Goal: Task Accomplishment & Management: Manage account settings

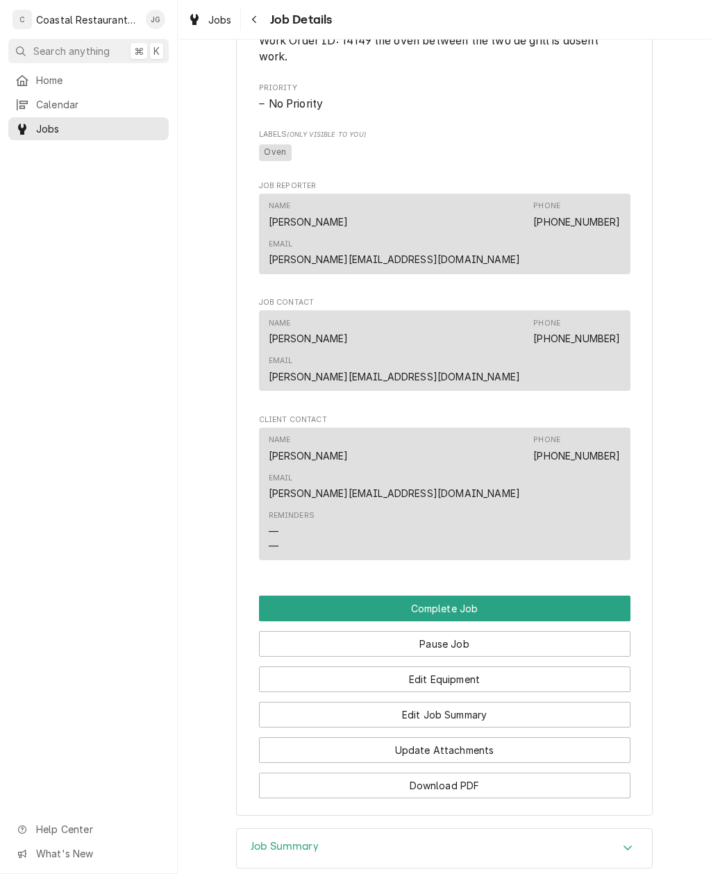
scroll to position [735, 0]
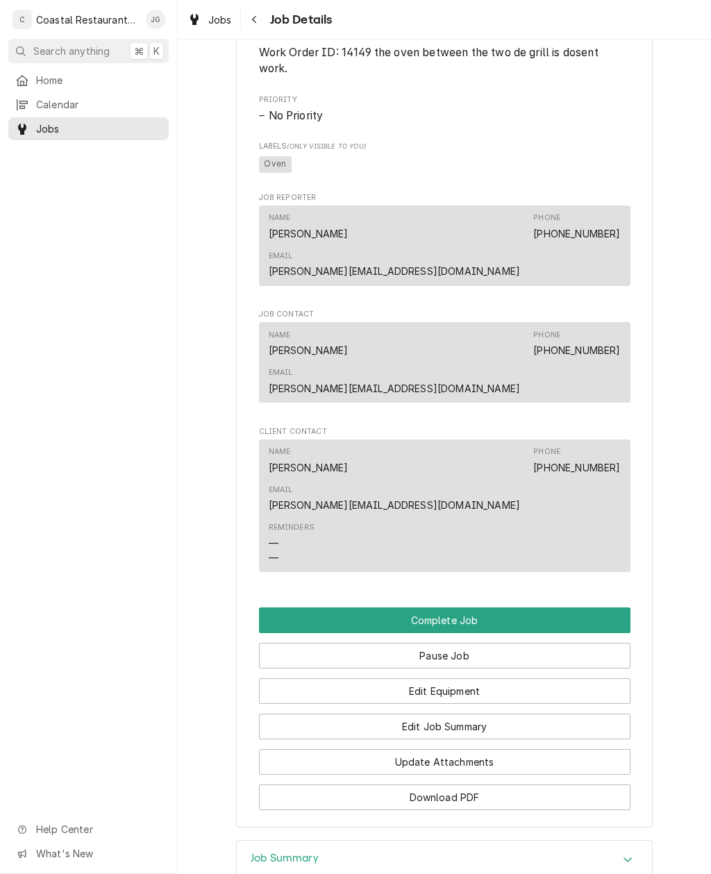
click at [486, 713] on button "Edit Job Summary" at bounding box center [444, 726] width 371 height 26
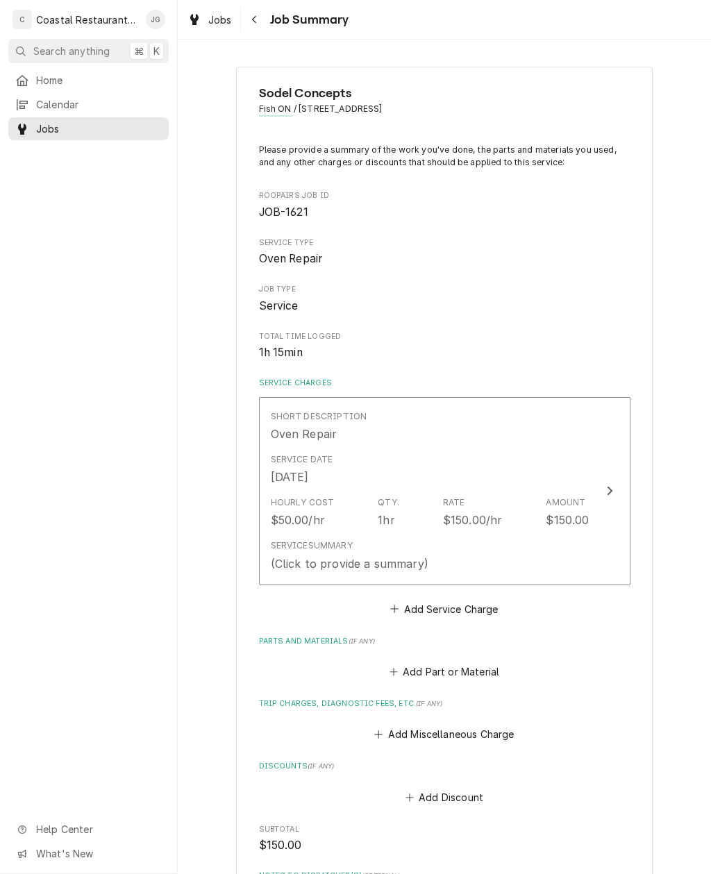
click at [496, 527] on div "Hourly Cost $50.00/hr Qty. 1hr Rate $150.00/hr Amount $150.00" at bounding box center [430, 512] width 318 height 43
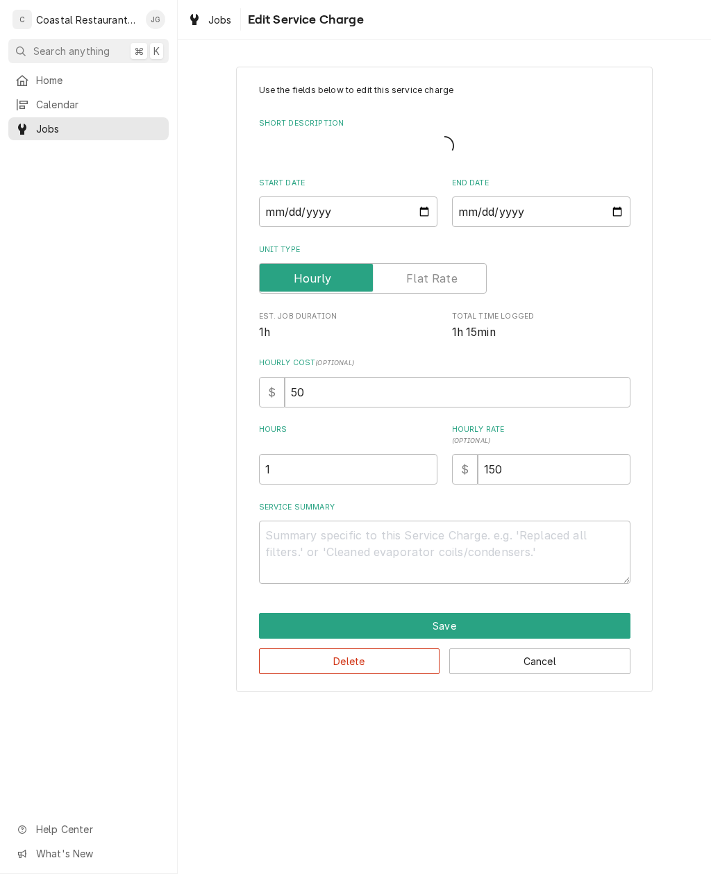
type textarea "x"
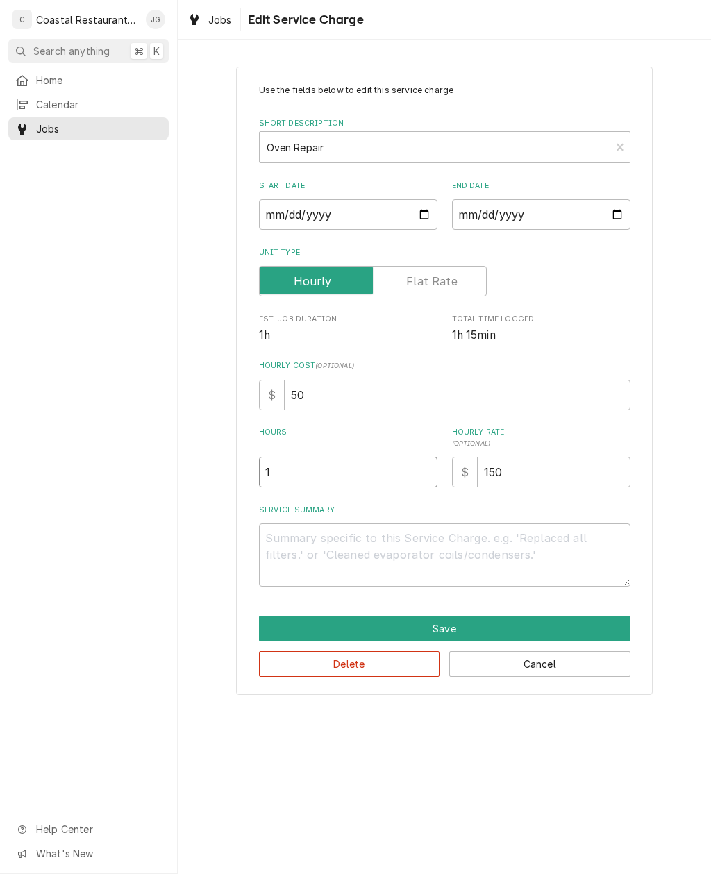
click at [366, 475] on input "1" at bounding box center [348, 472] width 178 height 31
type textarea "x"
type input "2"
type textarea "x"
type input "2"
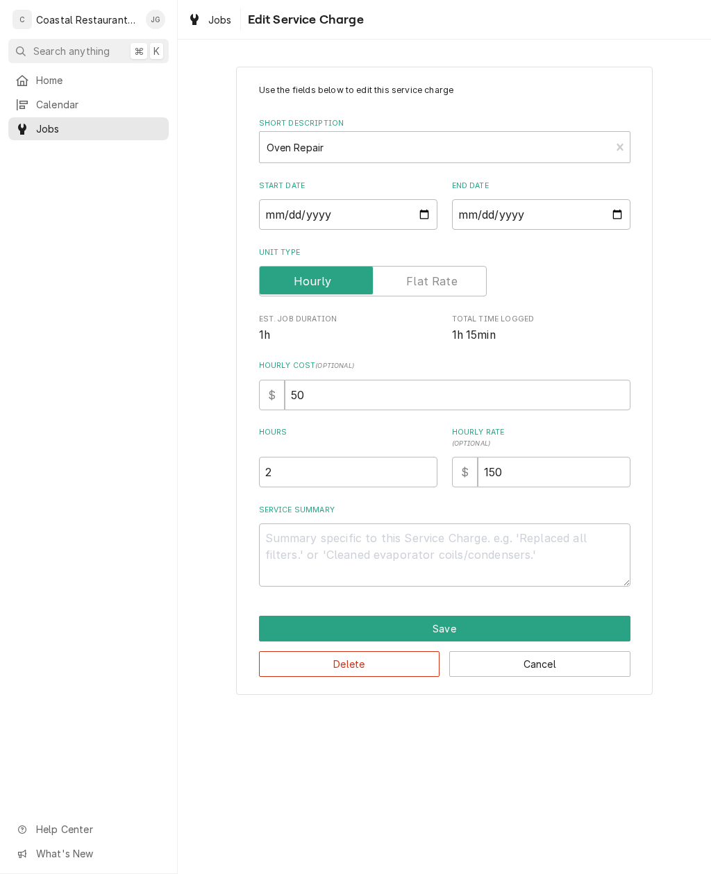
click at [392, 536] on textarea "Service Summary" at bounding box center [444, 554] width 371 height 63
type textarea "x"
type textarea "A"
type textarea "x"
type textarea "Arr"
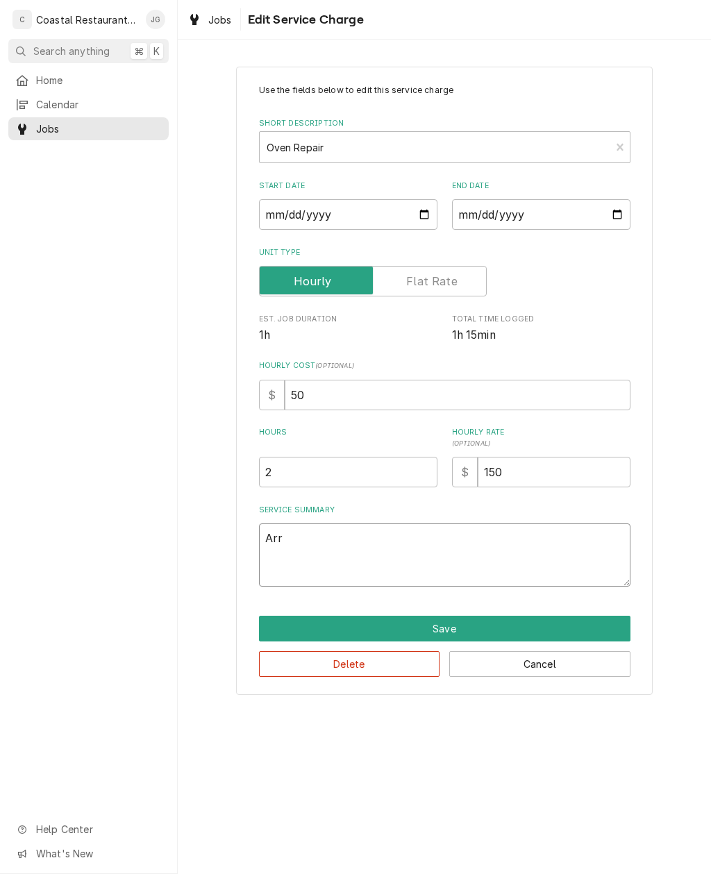
type textarea "x"
type textarea "Arriv"
type textarea "x"
type textarea "Arrived"
type textarea "x"
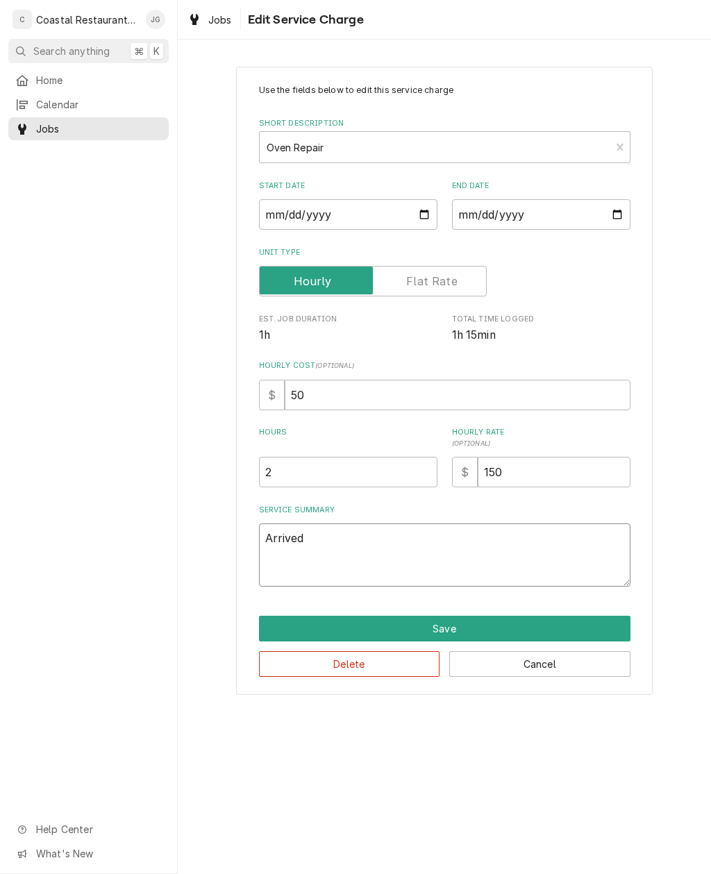
type textarea "Arrived on"
type textarea "x"
type textarea "Arrived on site"
type textarea "x"
type textarea "Arrived on site found oven"
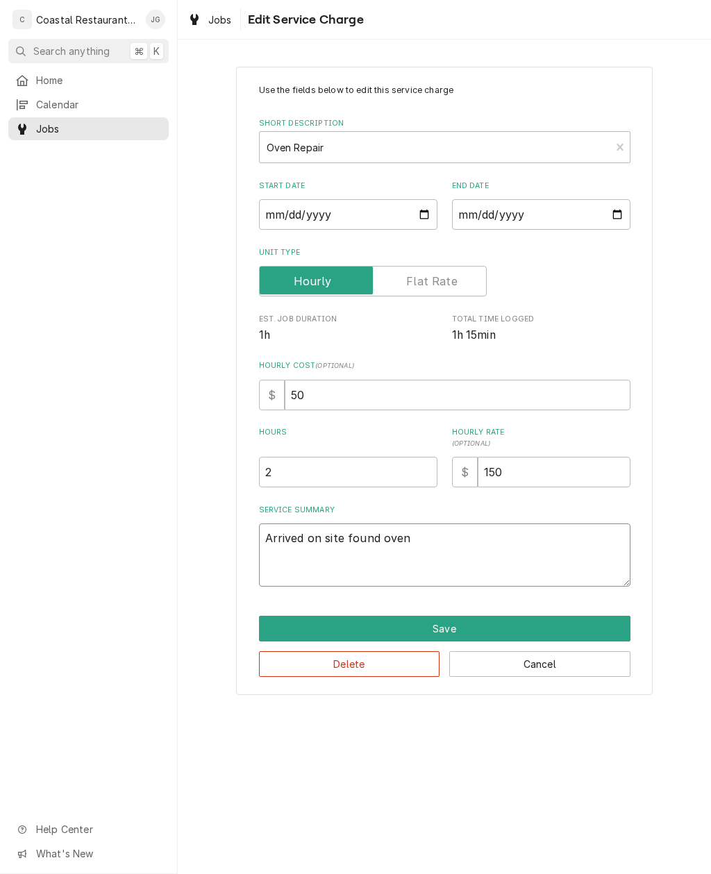
type textarea "x"
type textarea "Arrived on site found oven would not"
type textarea "x"
type textarea "Arrived on site found oven would not come"
type textarea "x"
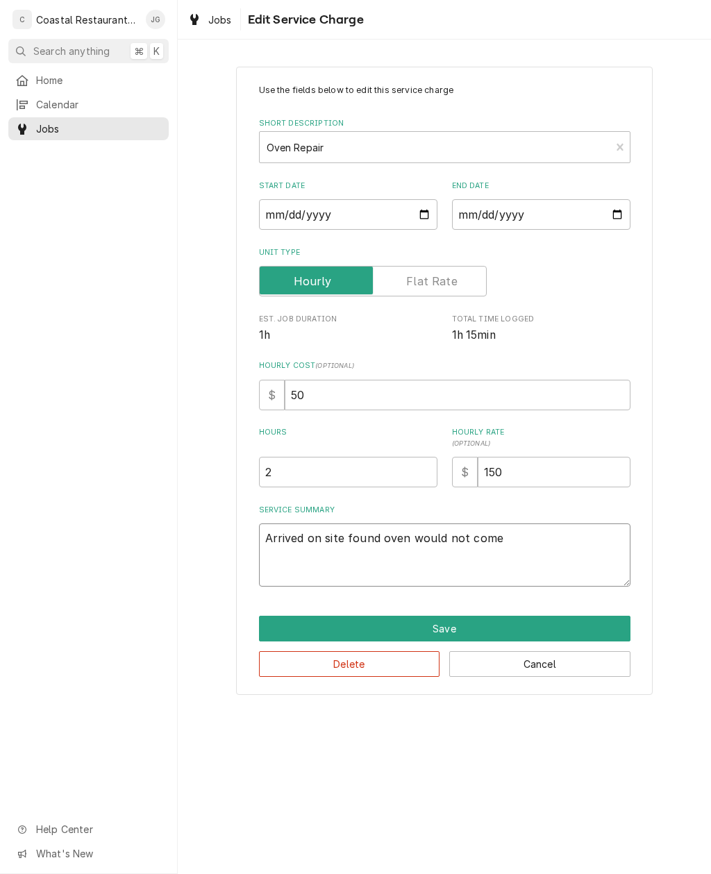
type textarea "Arrived on site found oven would not come on"
type textarea "x"
type textarea "Arrived on site found oven would not come on found"
type textarea "x"
type textarea "Arrived on site found oven would not come on found one off"
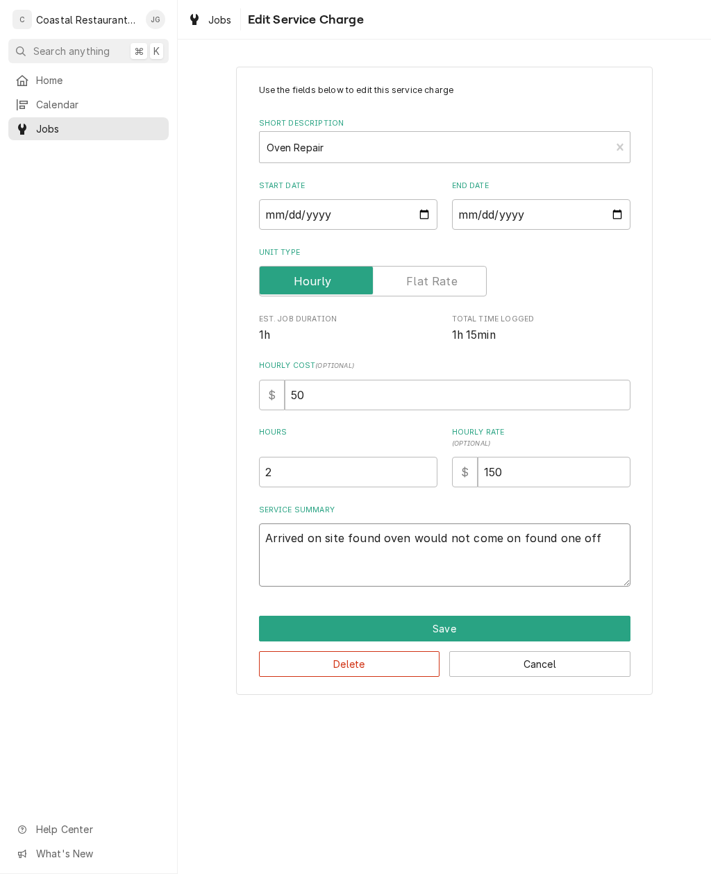
type textarea "x"
type textarea "Arrived on site found oven would not come on found one off switch"
type textarea "x"
type textarea "Arrived on site found oven would not come on found one off switch defective"
type textarea "x"
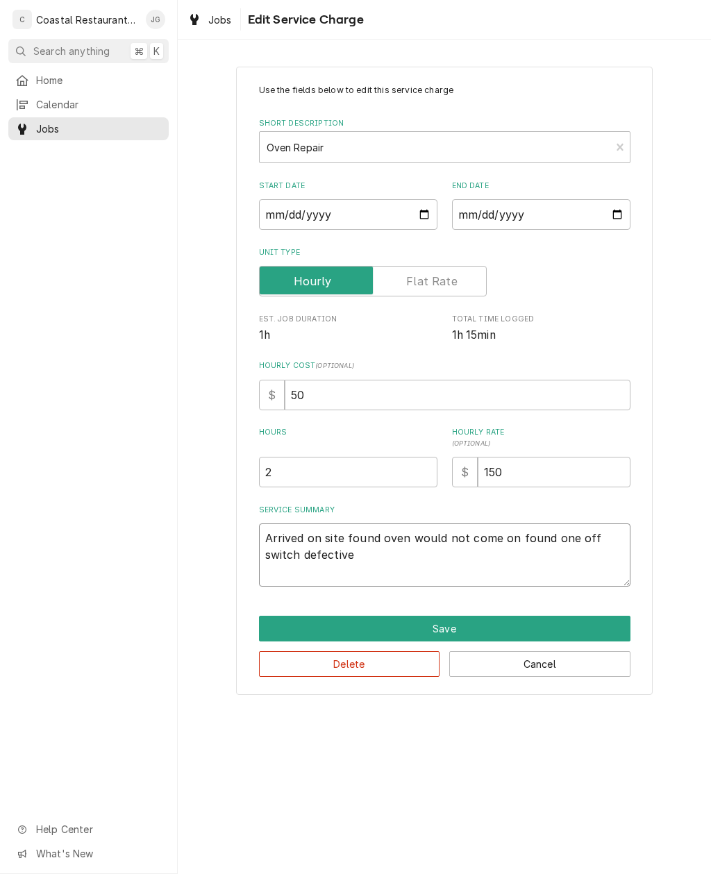
type textarea "Arrived on site found oven would not come on found one off switch defective as …"
type textarea "x"
type textarea "Arrived on site found oven would not come on found one off switch defective, as…"
type textarea "x"
type textarea "Arrived on site found oven would not come on found one off switch defective as …"
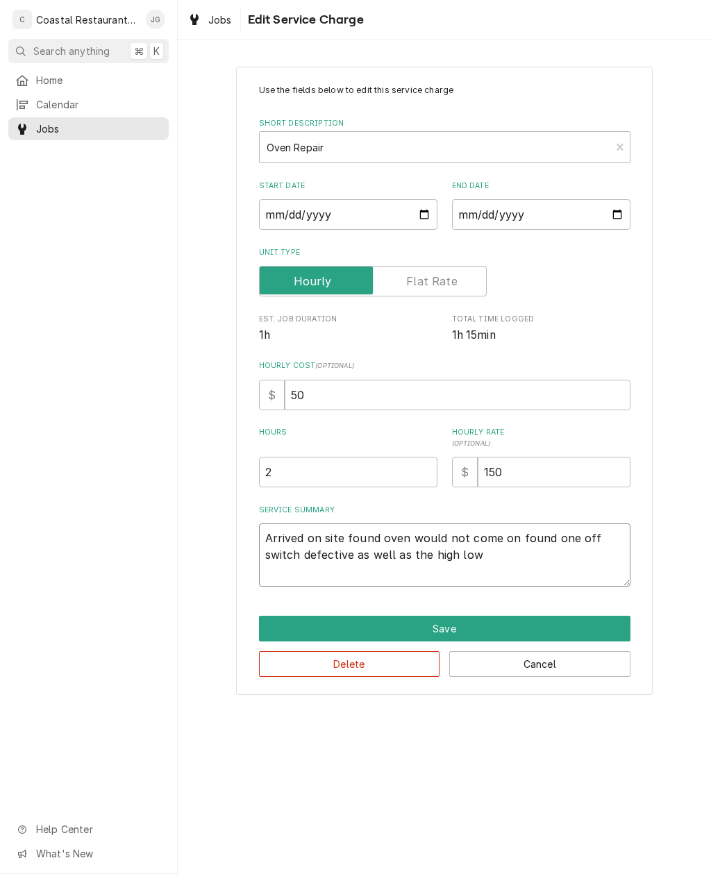
type textarea "x"
type textarea "Arrived on site found oven would not come on found one off switch defective as …"
type textarea "x"
type textarea "Arrived on site found oven would not come on found one off switch defective as …"
type textarea "x"
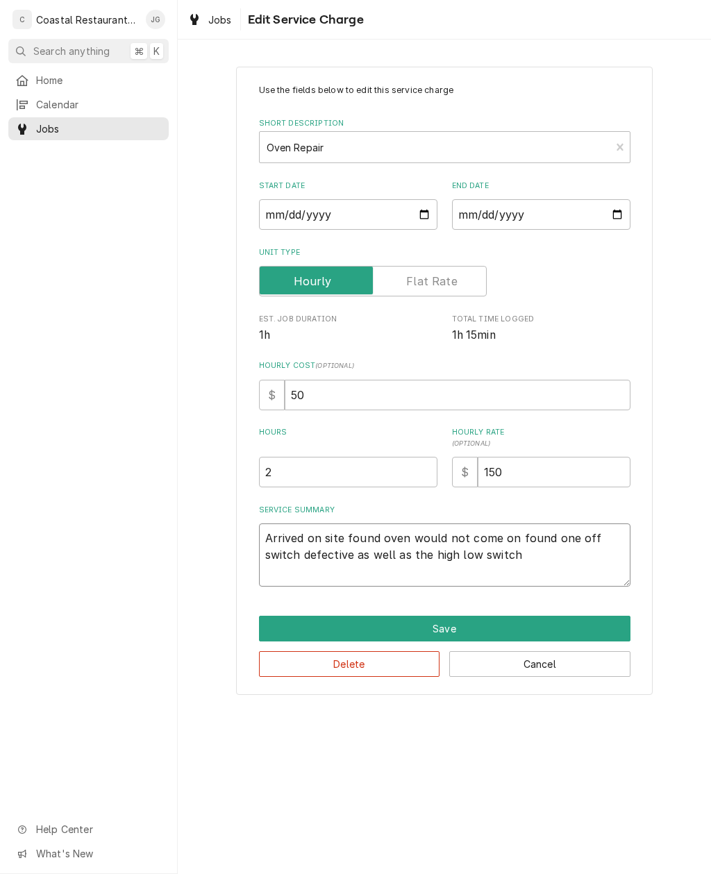
type textarea "Arrived on site found oven would not come on found one off switch defective as …"
type textarea "x"
type textarea "Arrived on site found oven would not come on. Found one off switch defective as…"
type textarea "x"
type textarea "Arrived on site found oven would not come on. Found one off switch defective as…"
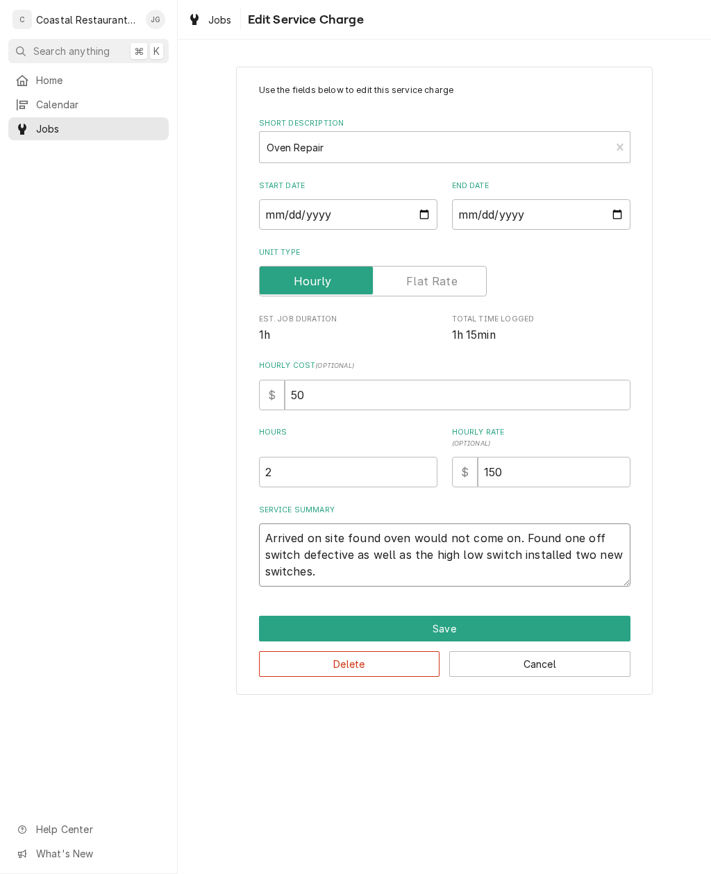
type textarea "x"
type textarea "Arrived on site found oven would not come on. Found one off switch defective as…"
type textarea "x"
type textarea "Arrived on site found oven would not come on. Found one off switch defective as…"
type textarea "x"
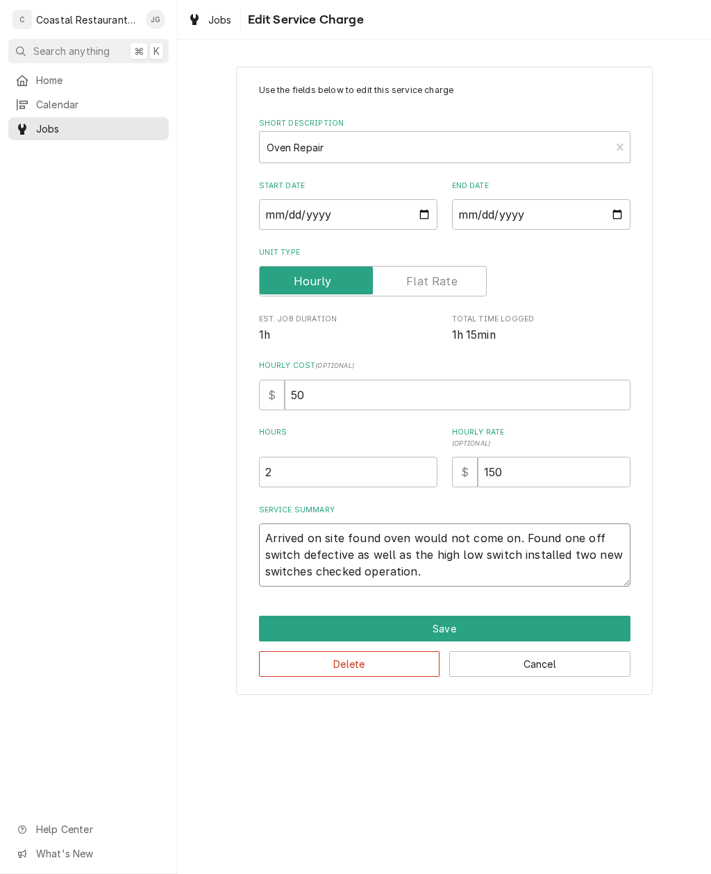
type textarea "Arrived on site found oven would not come on. Found one off switch defective as…"
type textarea "x"
type textarea "Arrived on site found oven would not come on. Found one off switch defective as…"
type textarea "x"
type textarea "Arrived on site found oven would not come on. Found one off switch defective as…"
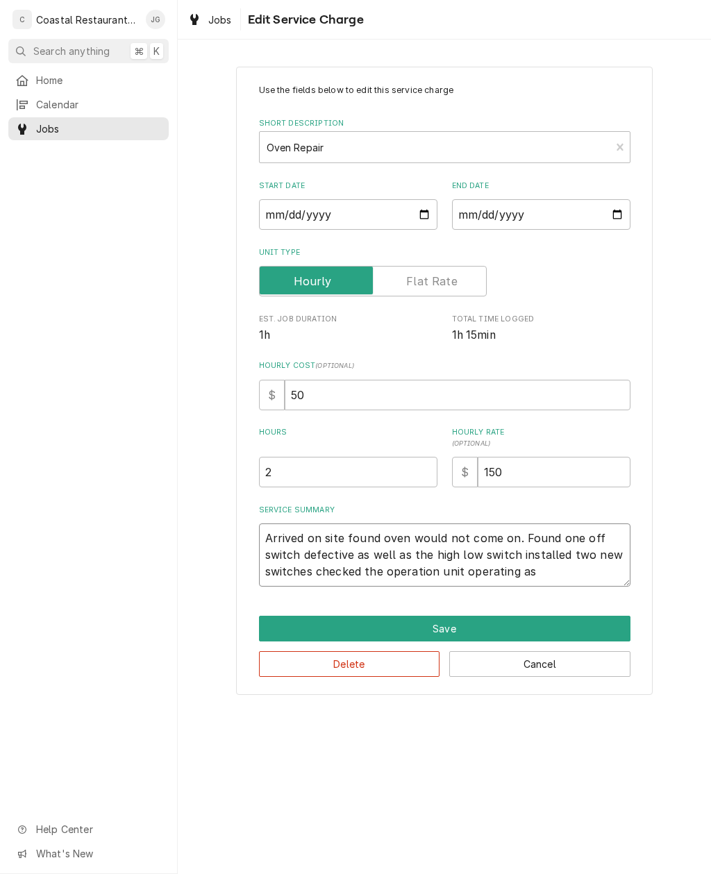
type textarea "x"
type textarea "Arrived on site found oven would not come on. Found one off switch defective as…"
type textarea "x"
type textarea "Arrived on site found oven would not come on. Found one off switch defective as…"
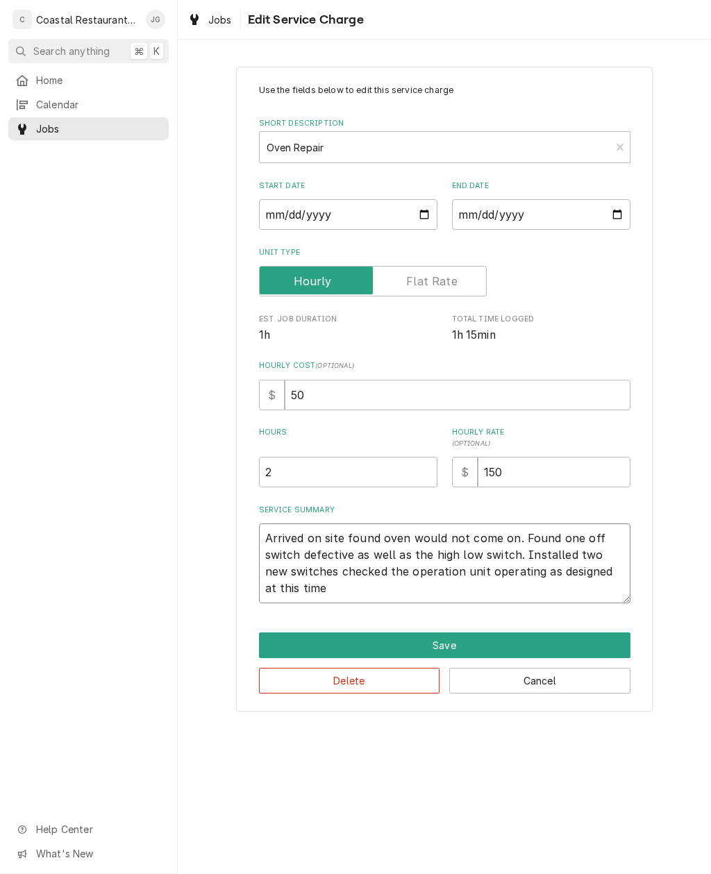
type textarea "x"
type textarea "Arrived on site found oven would not come on. Found one off switch defective as…"
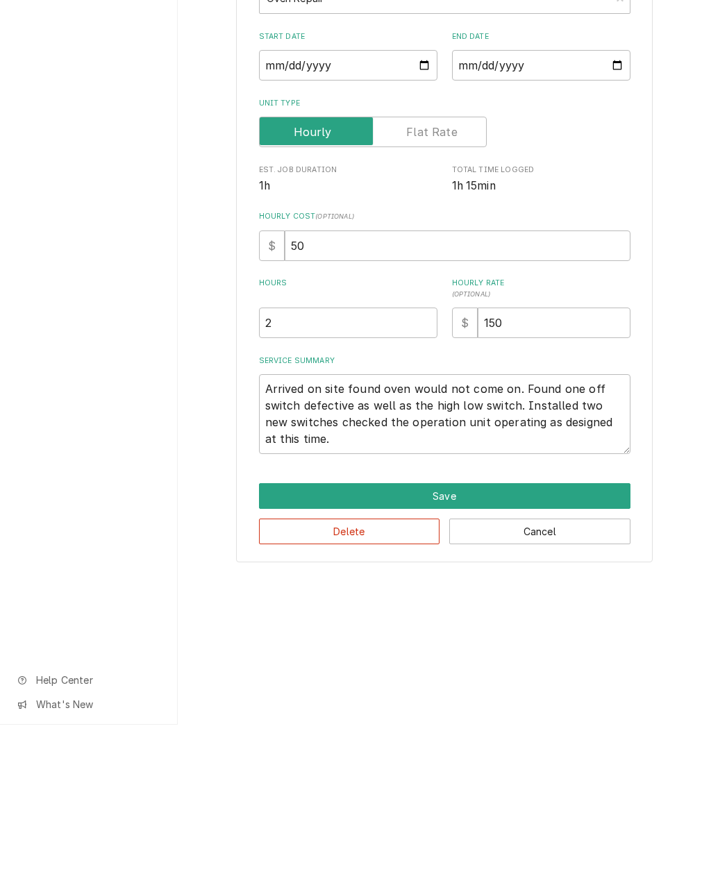
click at [488, 632] on button "Save" at bounding box center [444, 645] width 371 height 26
type textarea "x"
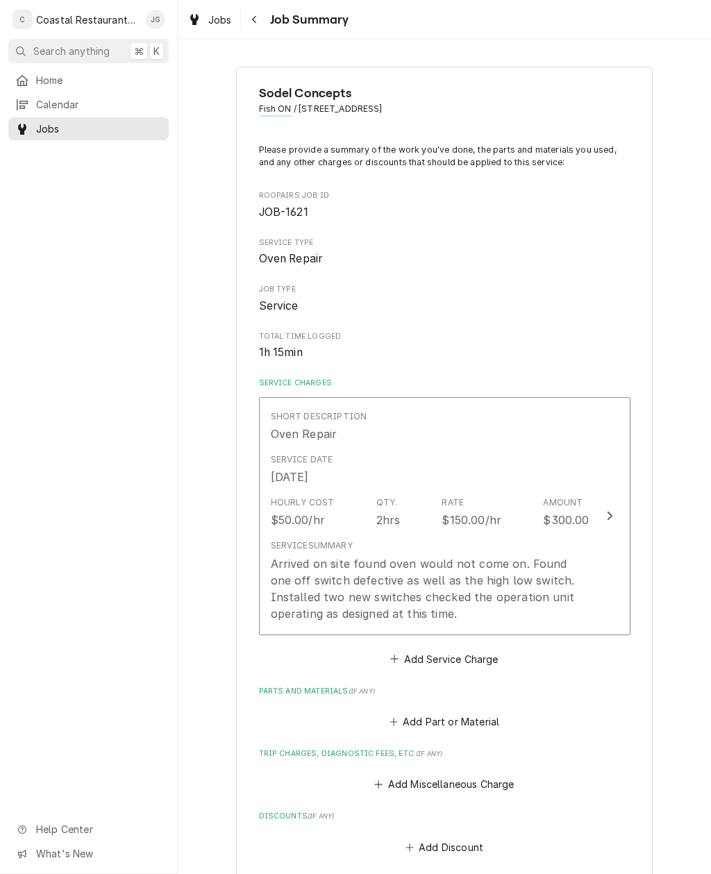
click at [404, 712] on button "Add Part or Material" at bounding box center [443, 721] width 114 height 19
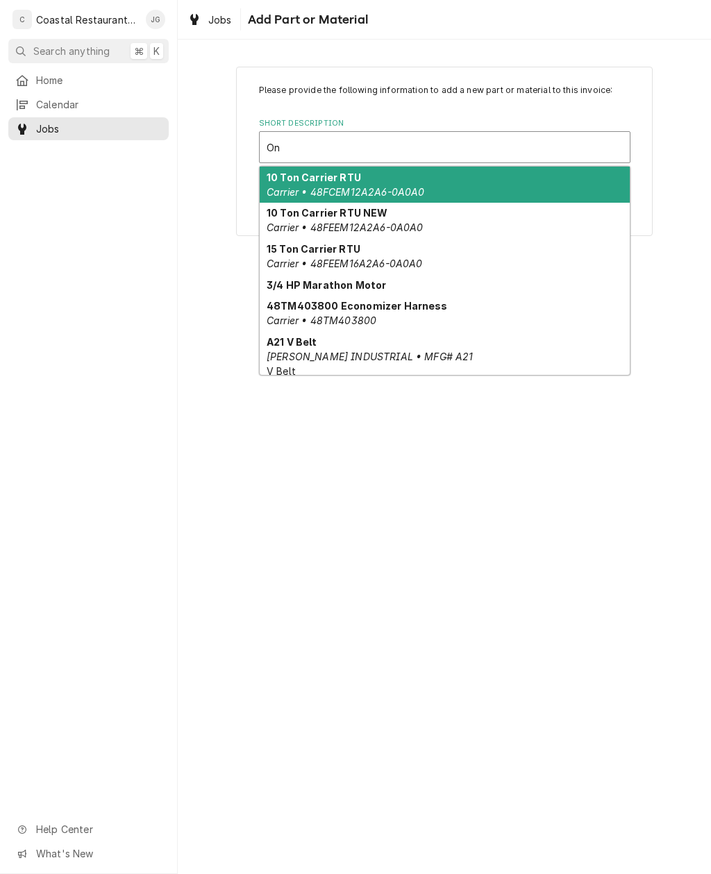
type input "O"
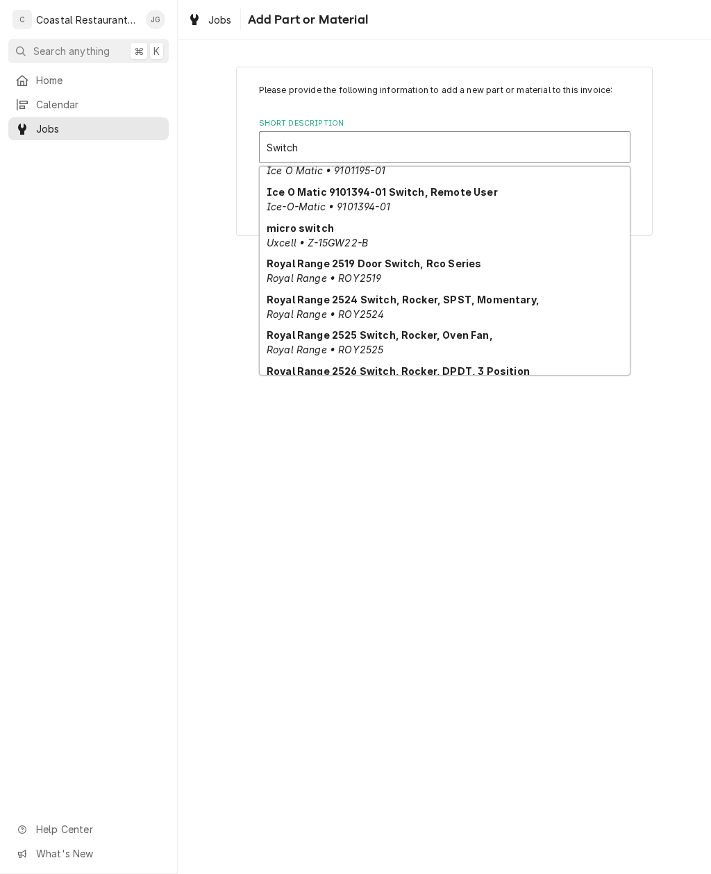
scroll to position [330, 0]
click at [459, 337] on strong "Royal Range 2525 Switch, Rocker, Oven Fan," at bounding box center [379, 334] width 226 height 12
type input "Switch"
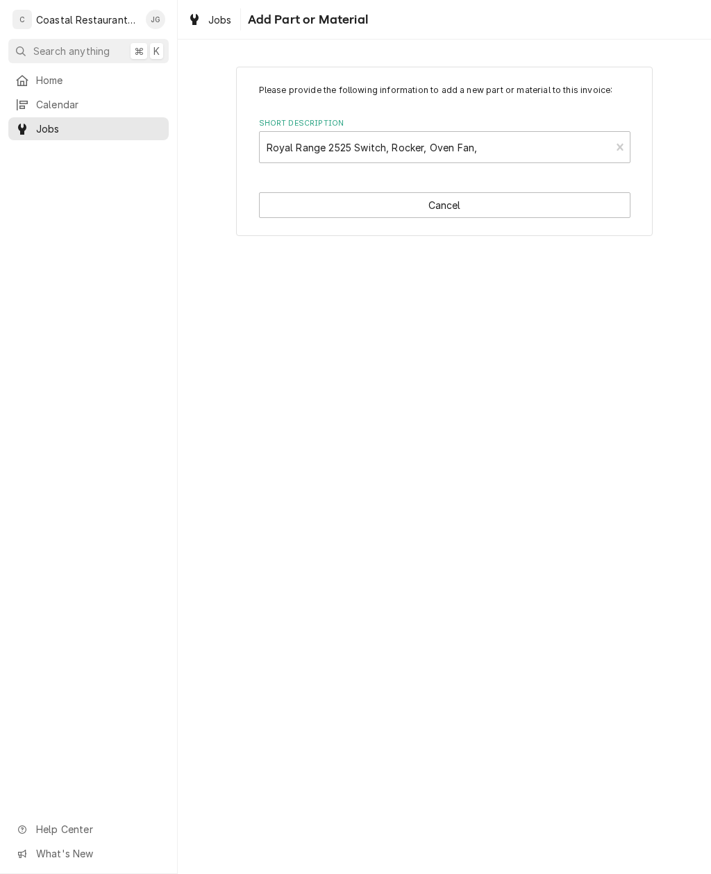
type textarea "x"
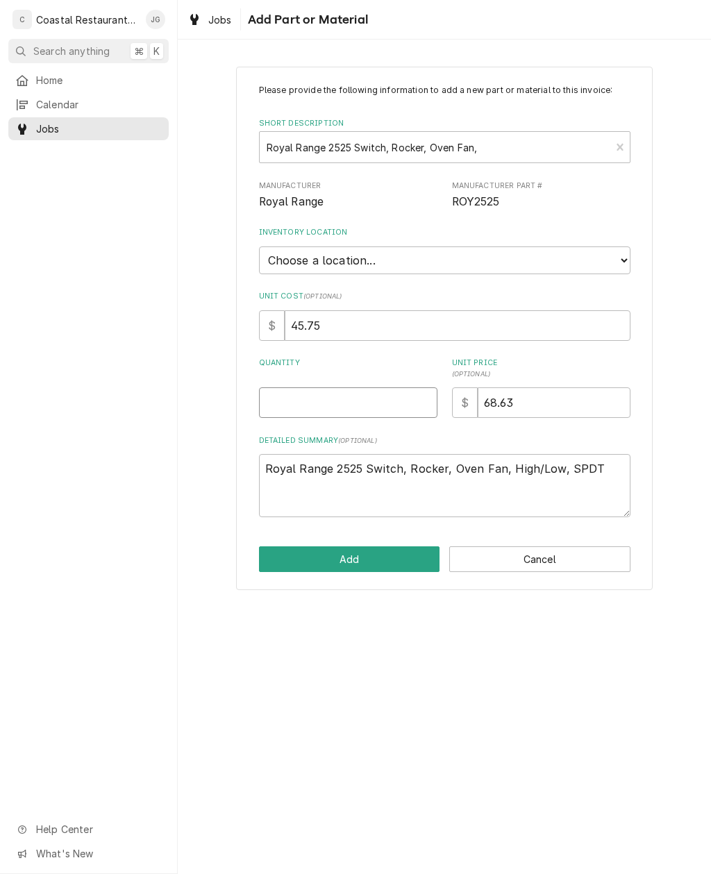
click at [370, 389] on input "Quantity" at bounding box center [348, 402] width 178 height 31
type input "1"
click at [377, 547] on button "Add" at bounding box center [349, 559] width 181 height 26
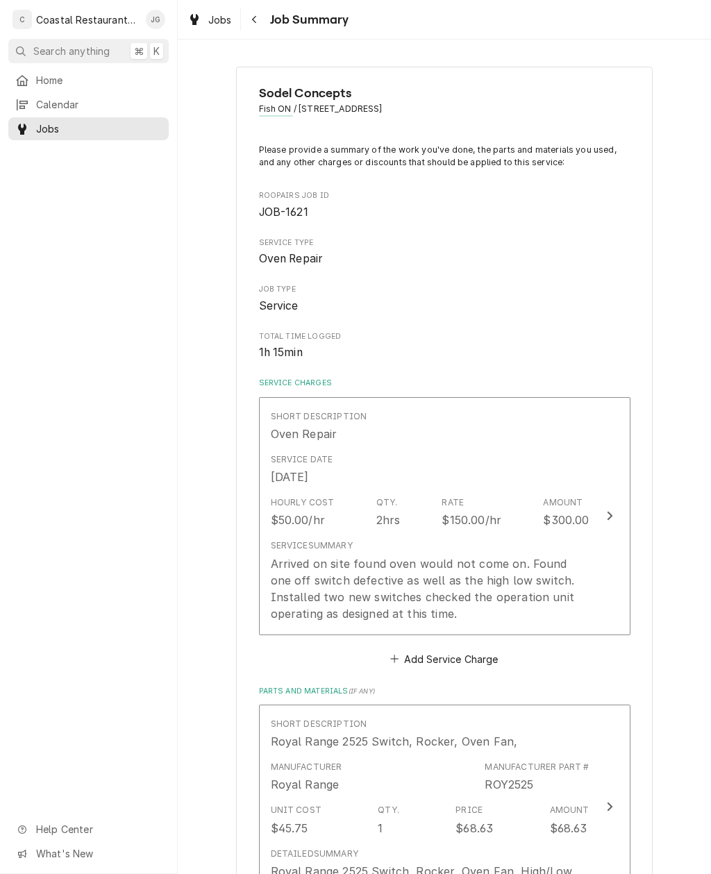
type textarea "x"
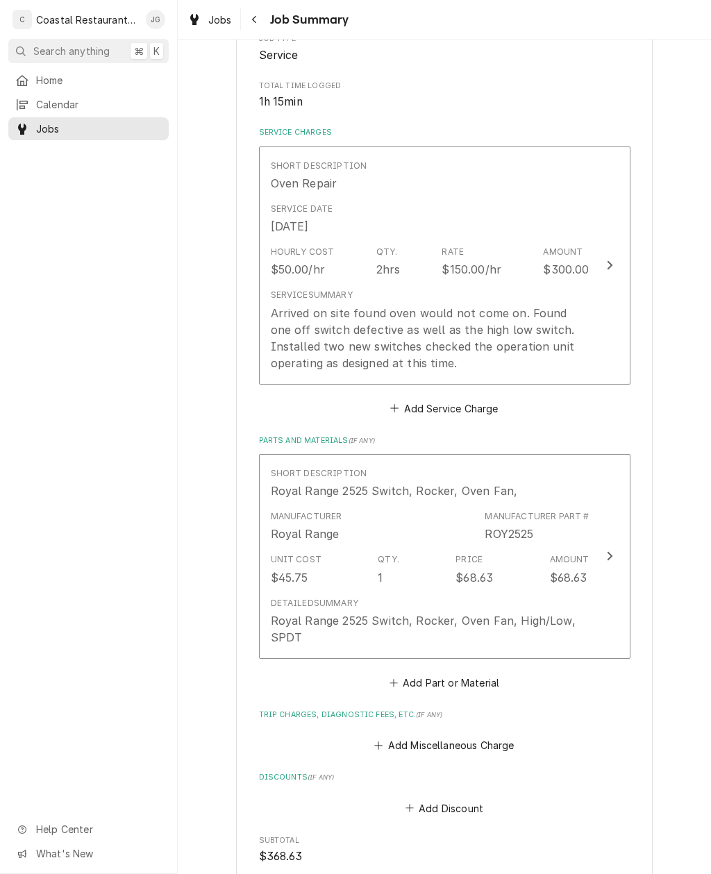
scroll to position [250, 0]
click at [389, 686] on button "Add Part or Material" at bounding box center [443, 682] width 114 height 19
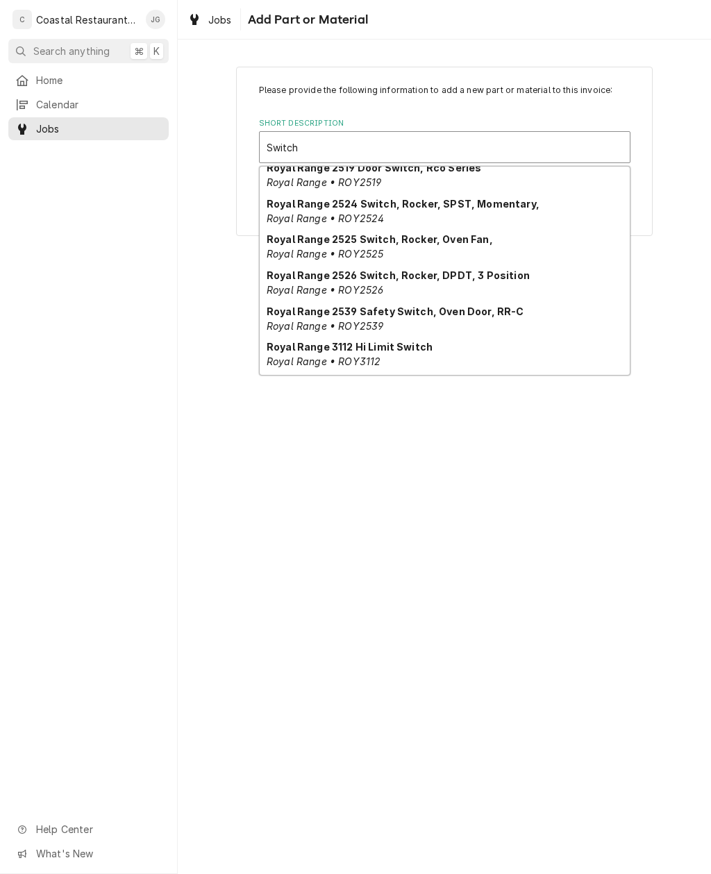
scroll to position [422, 0]
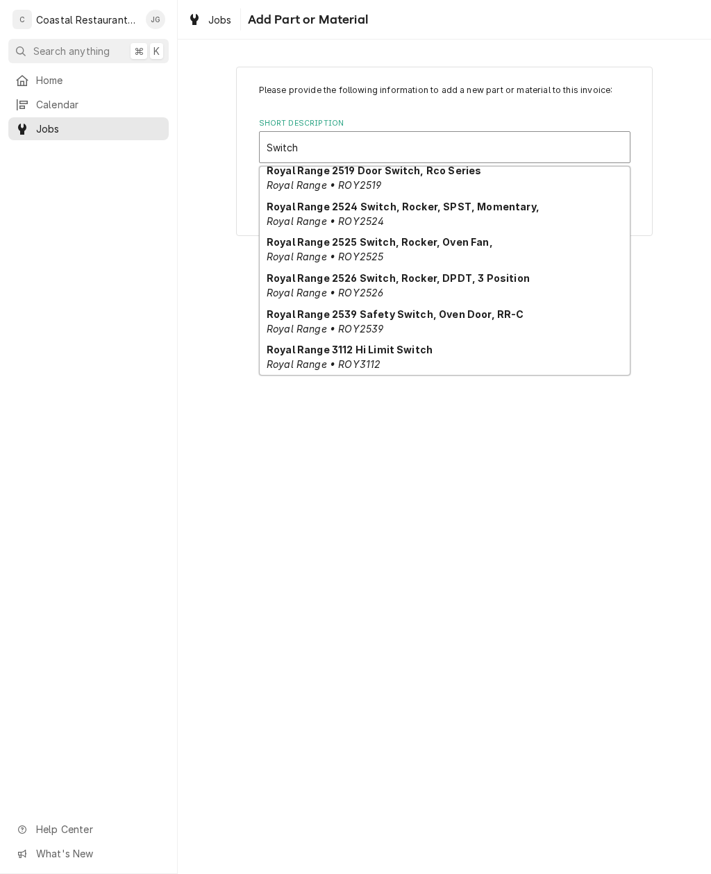
click at [450, 274] on strong "Royal Range 2526 Switch, Rocker, DPDT, 3 Position" at bounding box center [397, 278] width 263 height 12
type input "Switch"
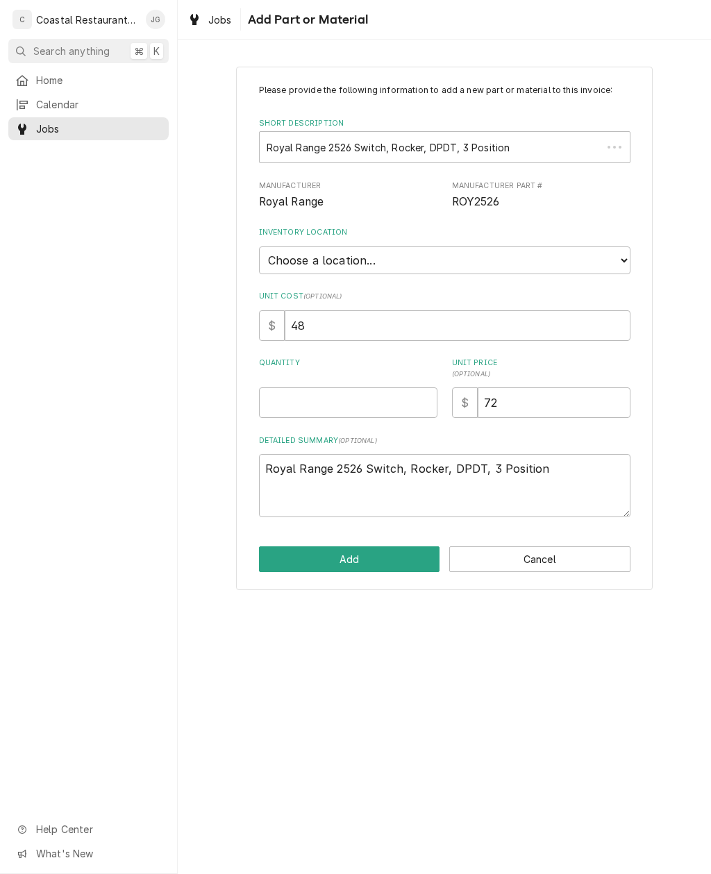
type textarea "x"
click at [350, 391] on input "Quantity" at bounding box center [348, 402] width 178 height 31
type input "1"
click at [366, 546] on button "Add" at bounding box center [349, 559] width 181 height 26
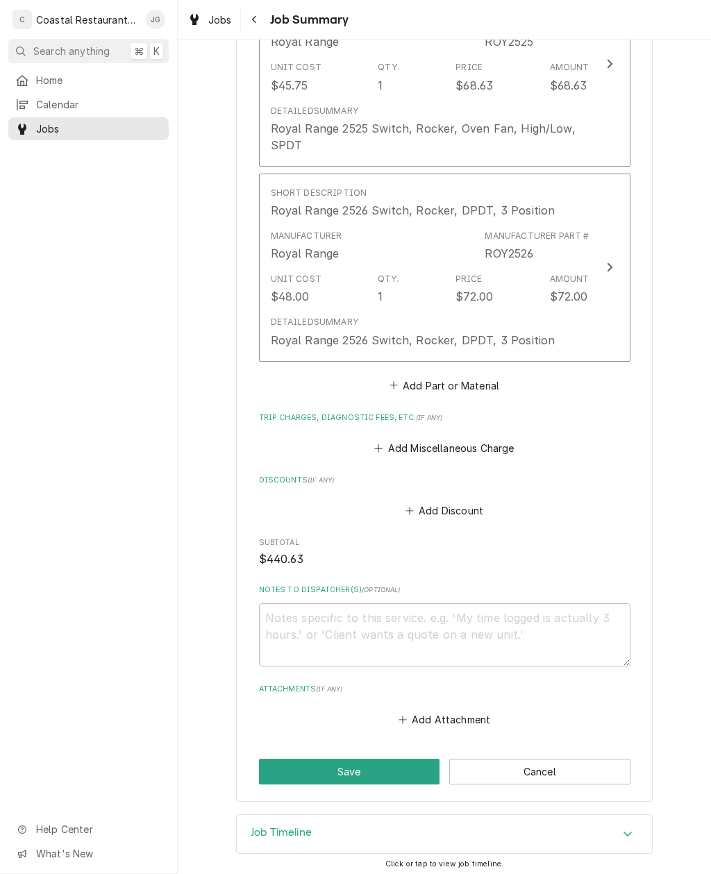
scroll to position [741, 0]
click at [371, 765] on button "Save" at bounding box center [349, 773] width 181 height 26
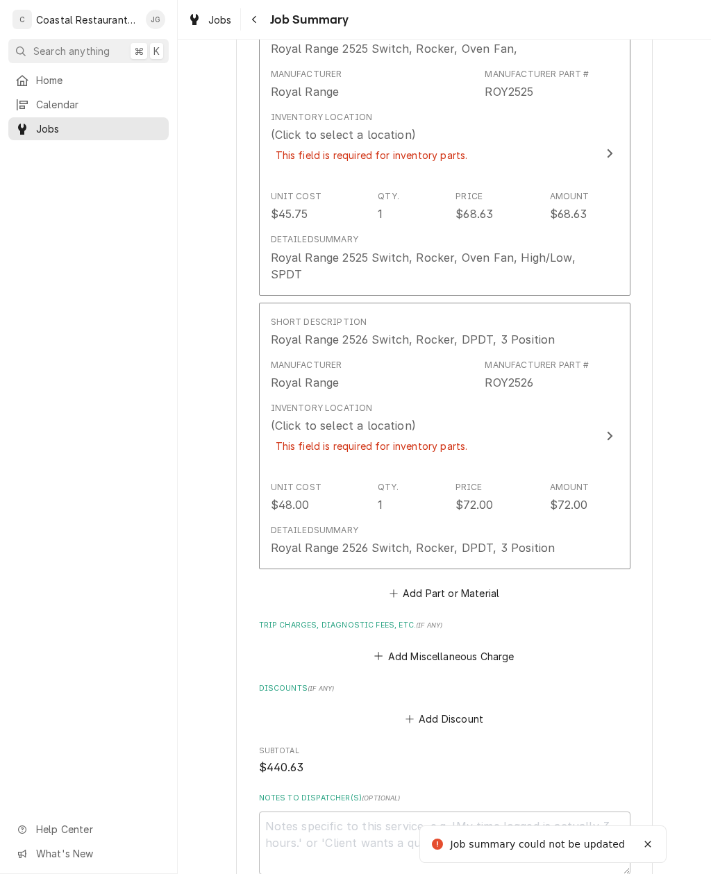
click at [441, 434] on div "This field is required for inventory parts." at bounding box center [372, 446] width 202 height 24
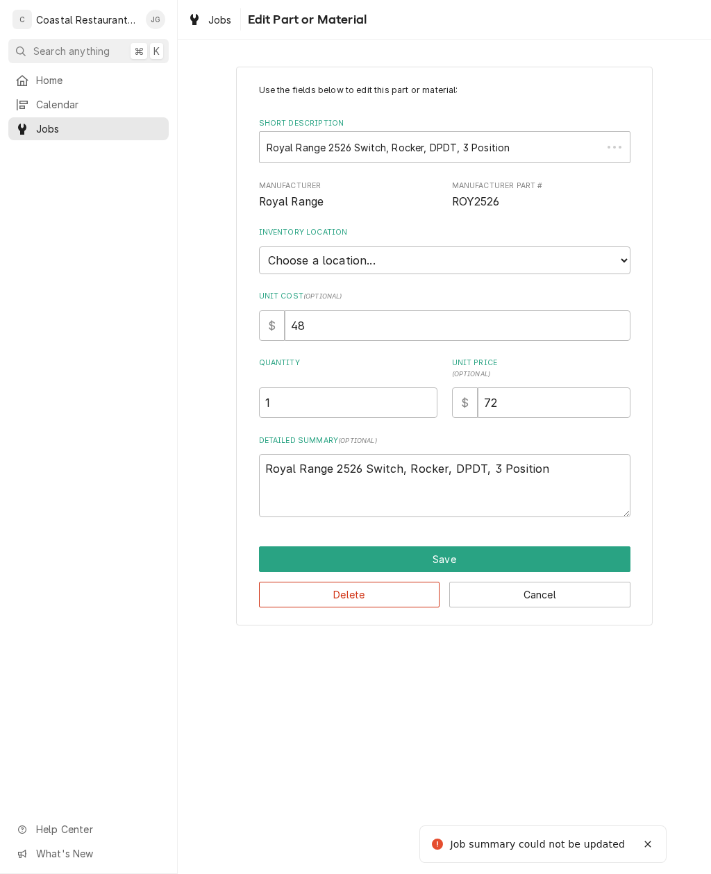
type textarea "x"
click at [469, 259] on select "Choose a location... Fenwick Warehouse James Gatton Truck Mike Lynch Truck Phil…" at bounding box center [444, 260] width 371 height 28
select select "325"
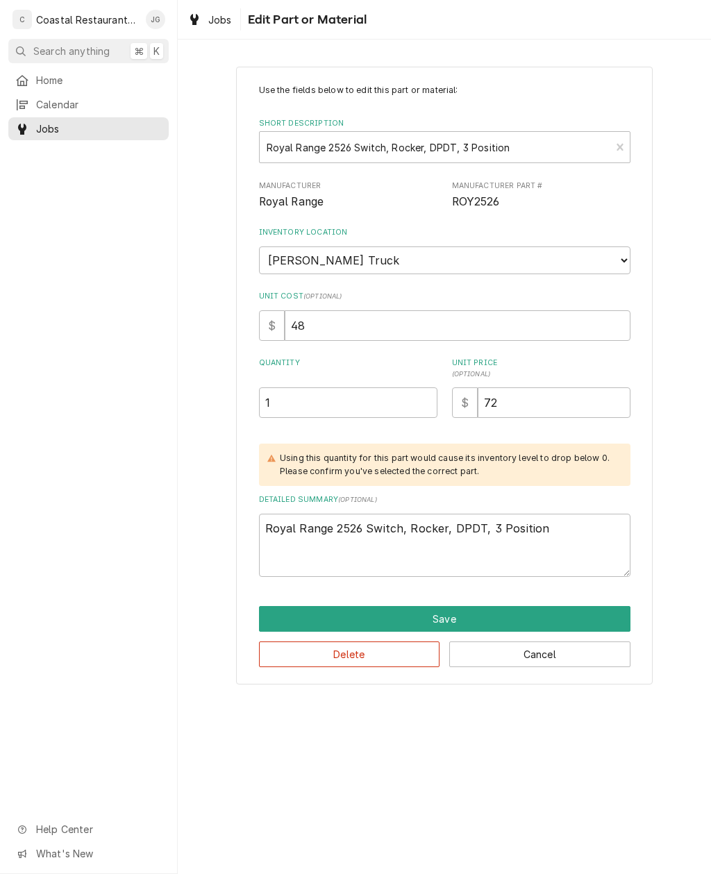
click at [441, 606] on button "Save" at bounding box center [444, 619] width 371 height 26
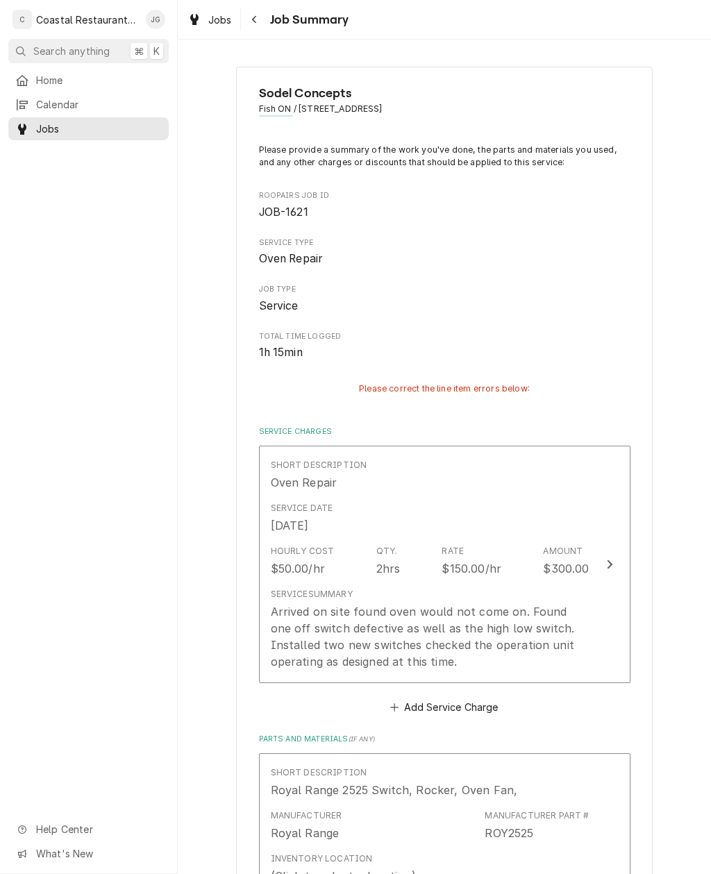
scroll to position [741, 0]
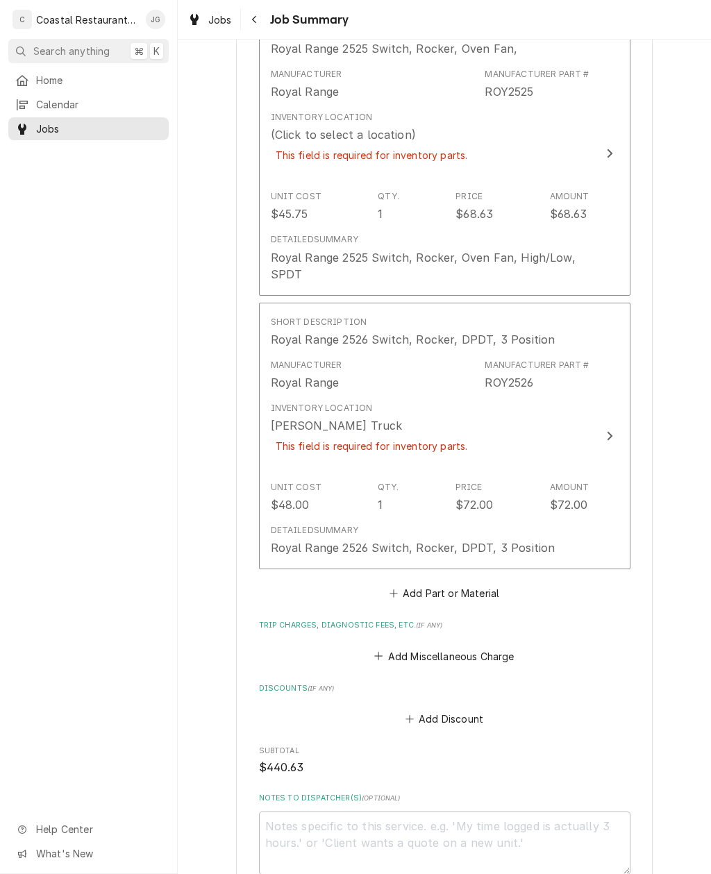
click at [459, 144] on div "This field is required for inventory parts." at bounding box center [372, 155] width 202 height 24
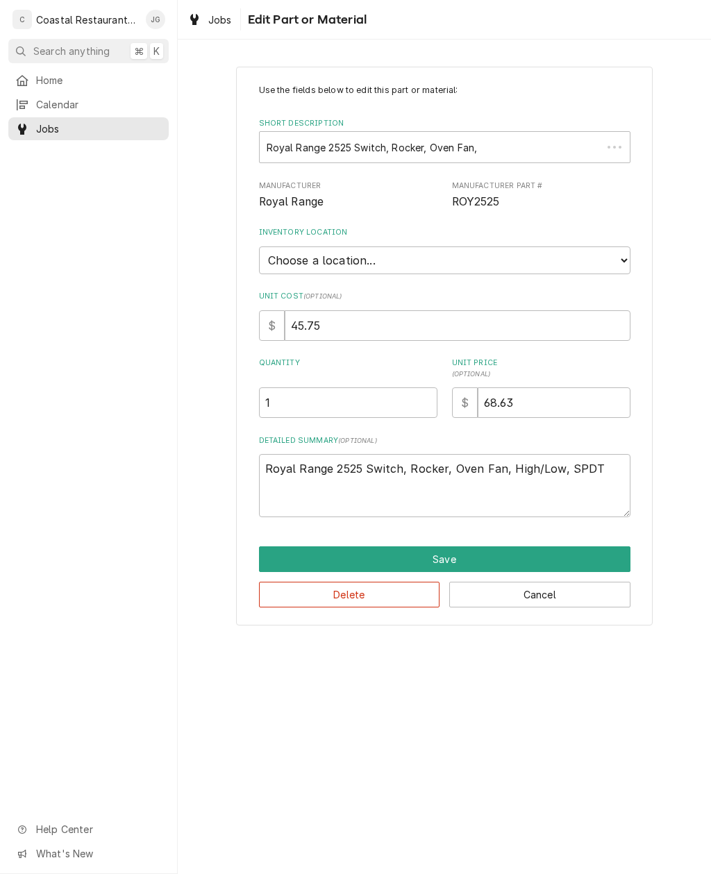
type textarea "x"
click at [514, 253] on select "Choose a location... Fenwick Warehouse James Gatton Truck Mike Lynch Truck Phil…" at bounding box center [444, 260] width 371 height 28
select select "325"
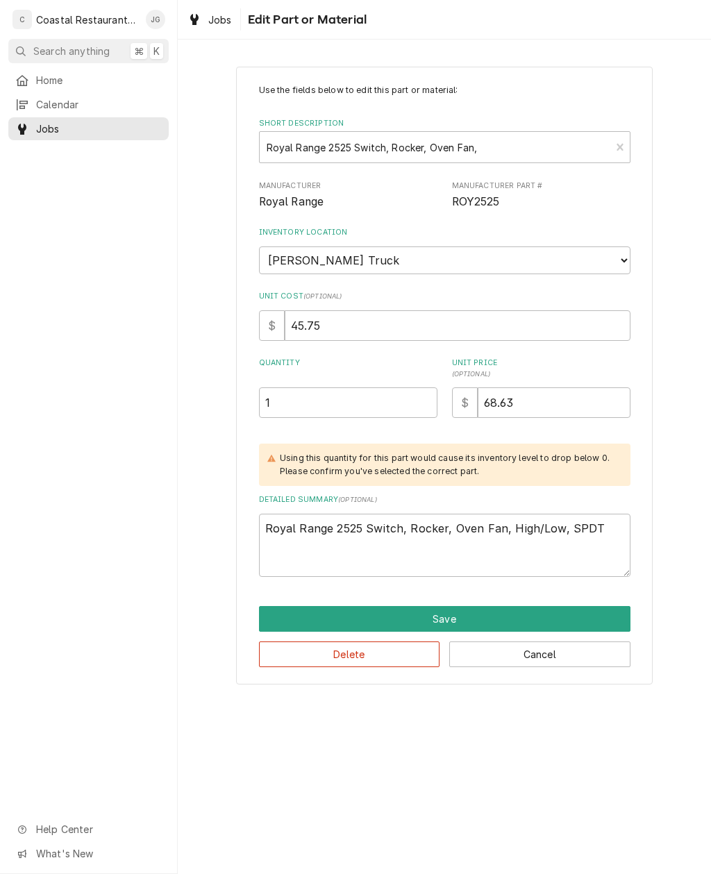
click at [436, 606] on button "Save" at bounding box center [444, 619] width 371 height 26
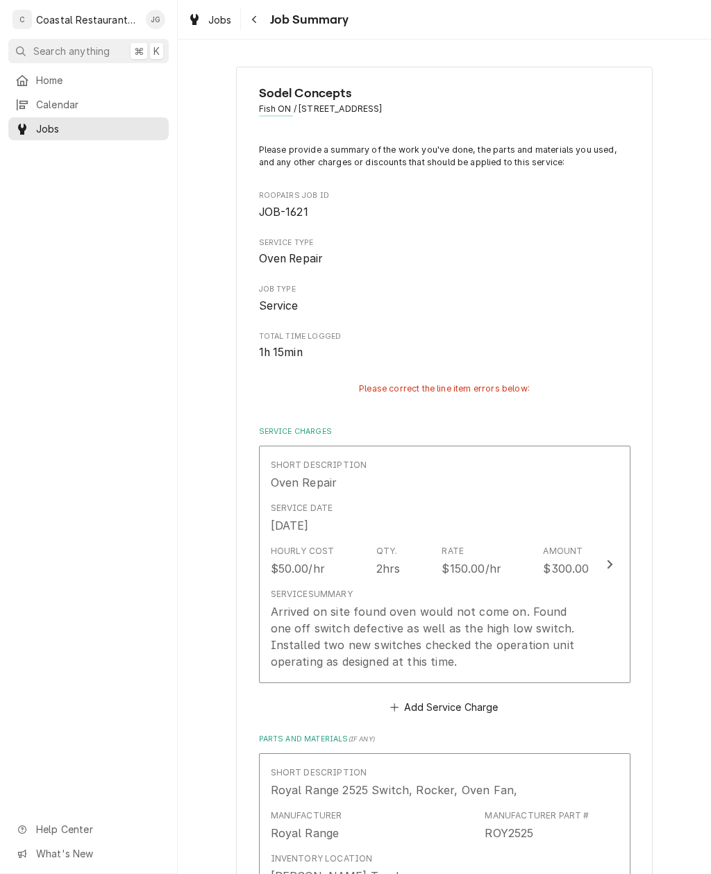
scroll to position [741, 0]
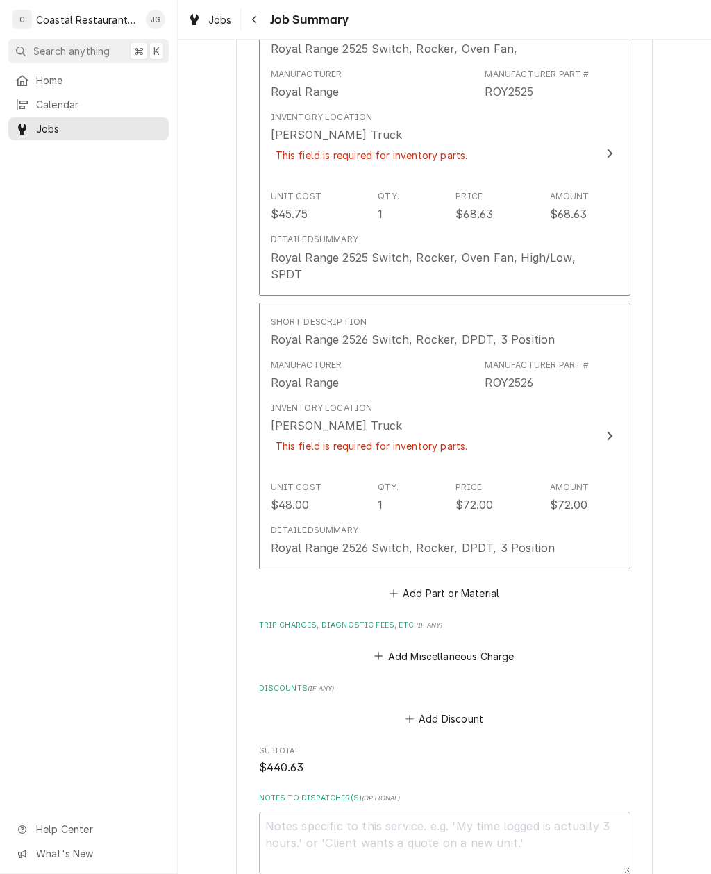
click at [397, 647] on button "Add Miscellaneous Charge" at bounding box center [444, 655] width 144 height 19
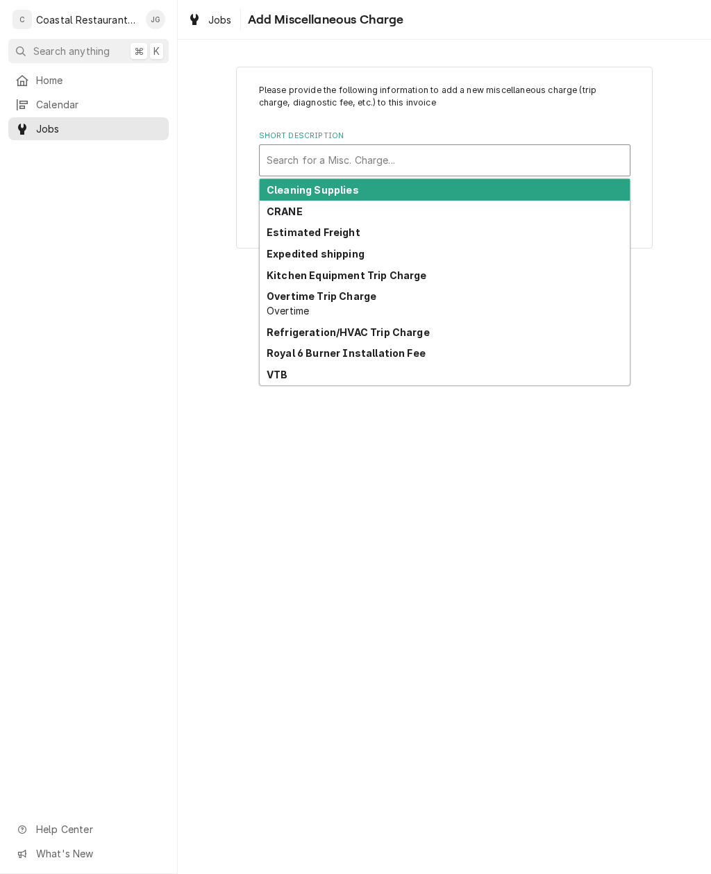
click at [404, 271] on strong "Kitchen Equipment Trip Charge" at bounding box center [346, 275] width 160 height 12
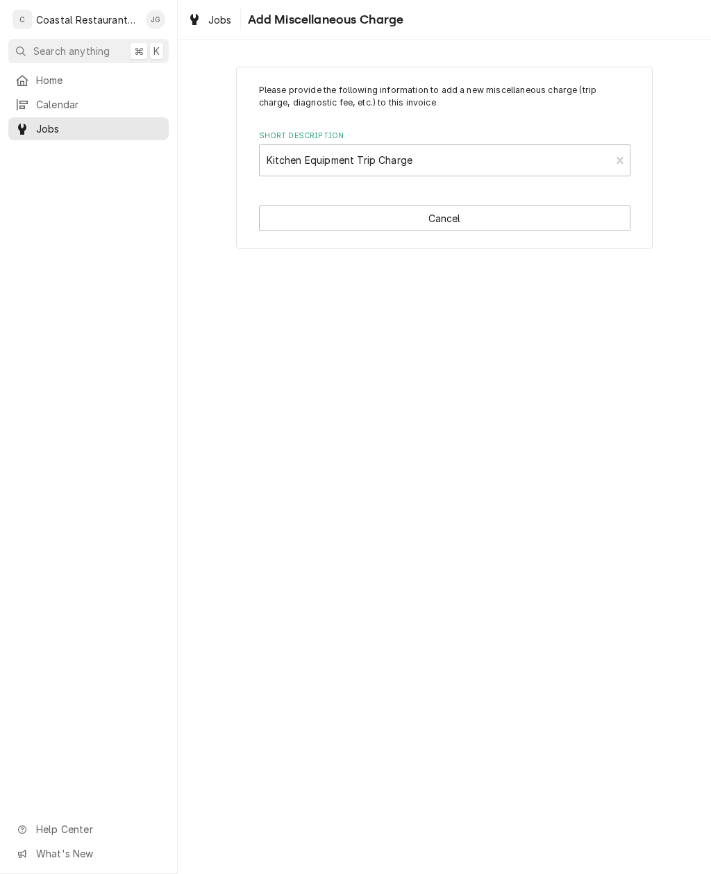
type textarea "x"
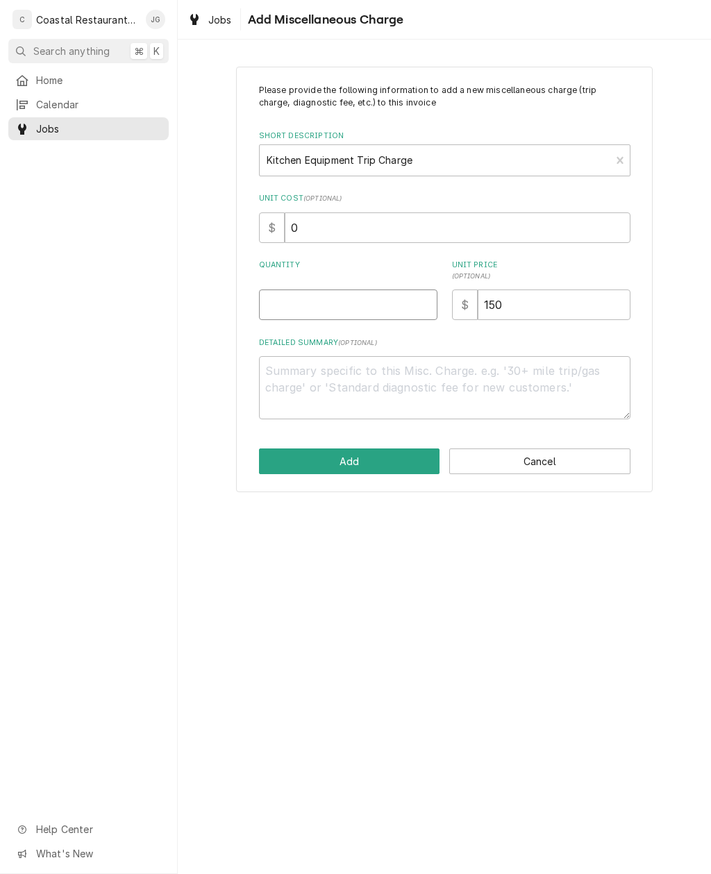
click at [339, 292] on input "Quantity" at bounding box center [348, 304] width 178 height 31
type input "1"
click at [373, 454] on button "Add" at bounding box center [349, 461] width 181 height 26
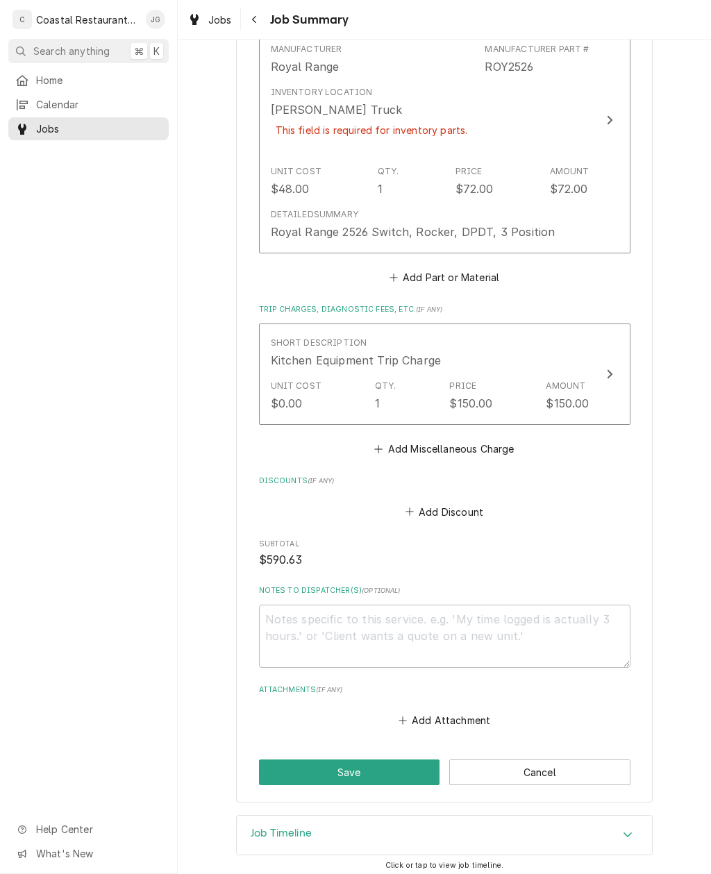
click at [386, 763] on button "Save" at bounding box center [349, 772] width 181 height 26
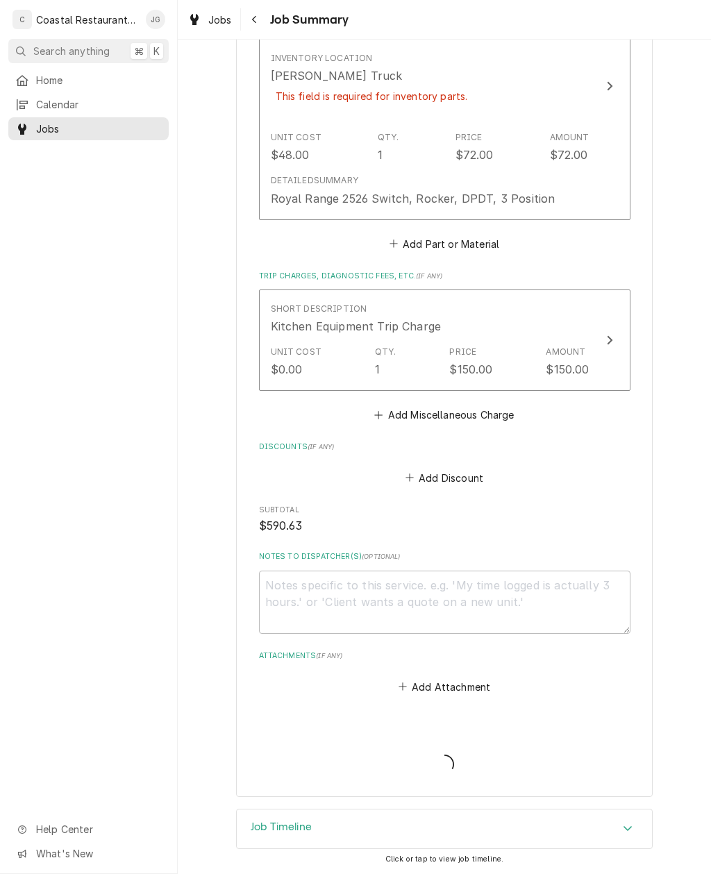
scroll to position [1036, 0]
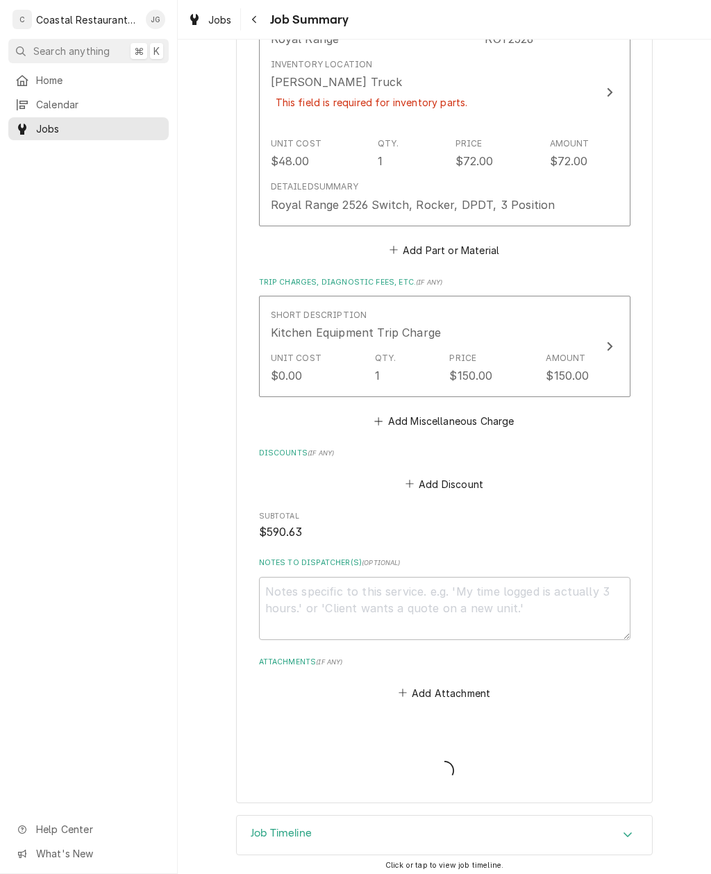
type textarea "x"
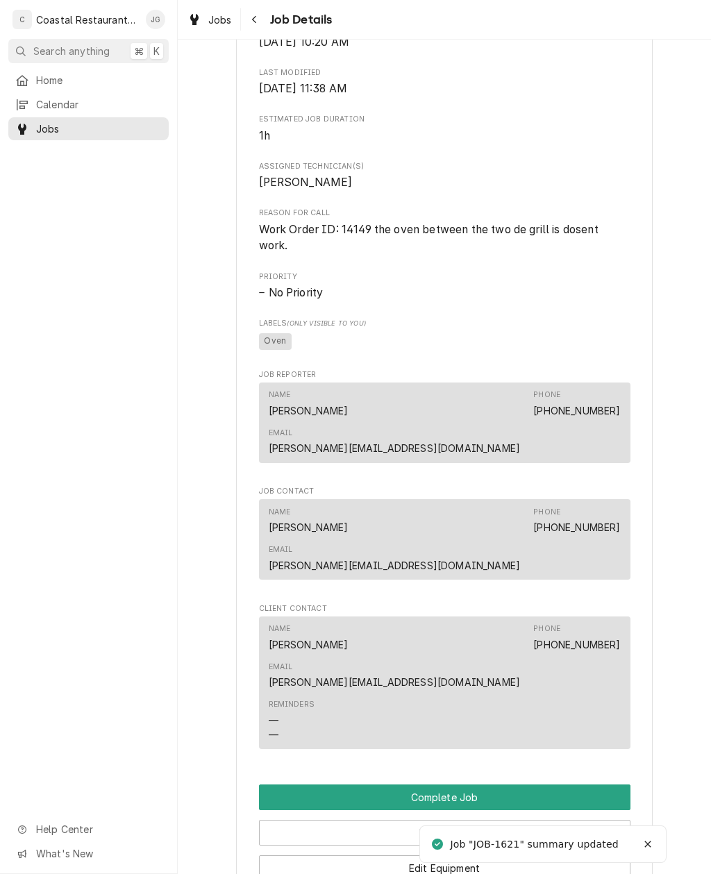
scroll to position [713, 0]
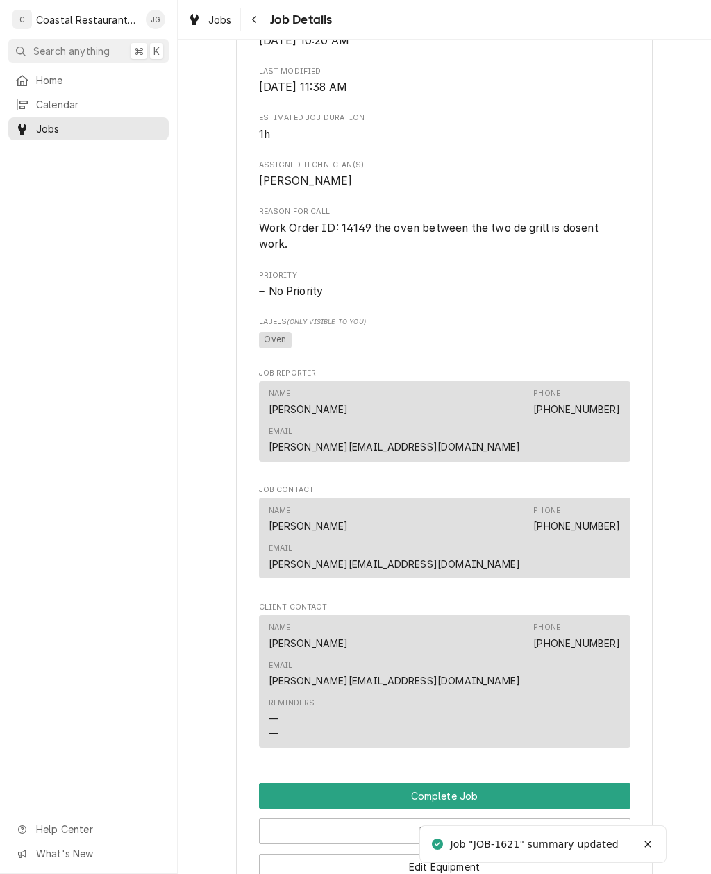
click at [473, 783] on button "Complete Job" at bounding box center [444, 796] width 371 height 26
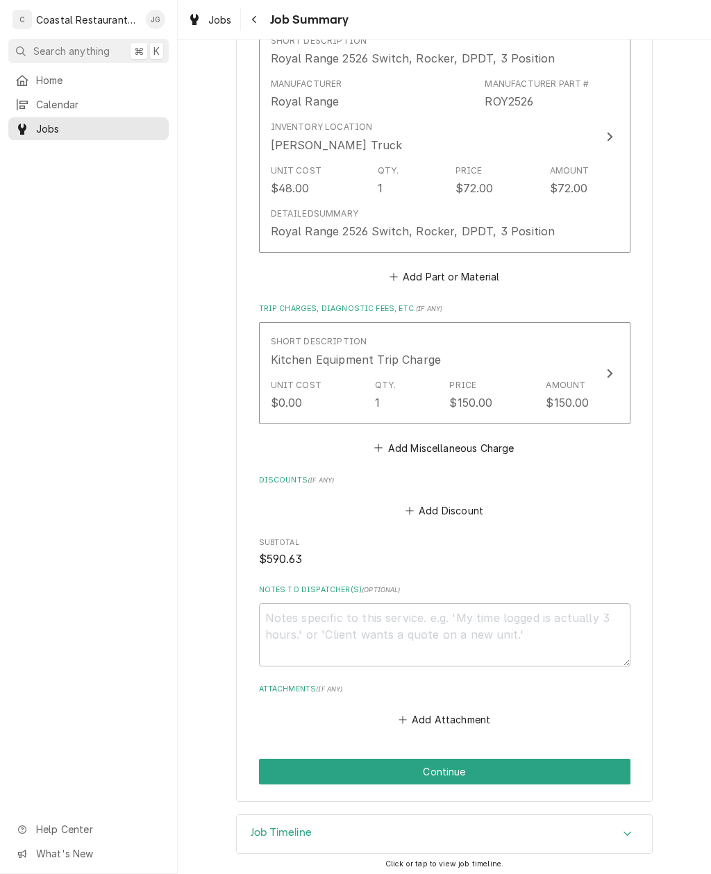
click at [444, 760] on button "Continue" at bounding box center [444, 771] width 371 height 26
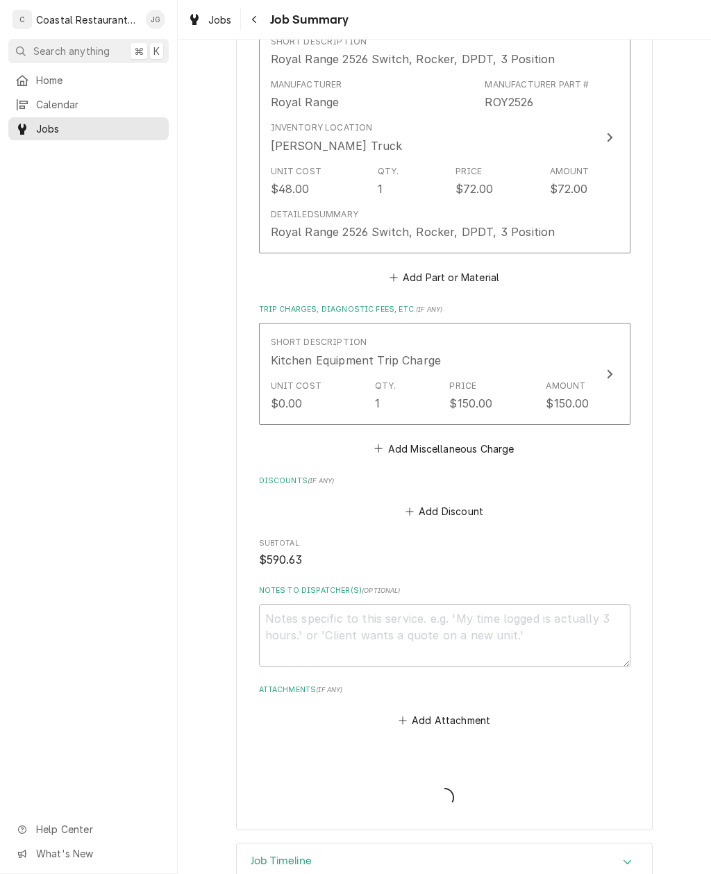
type textarea "x"
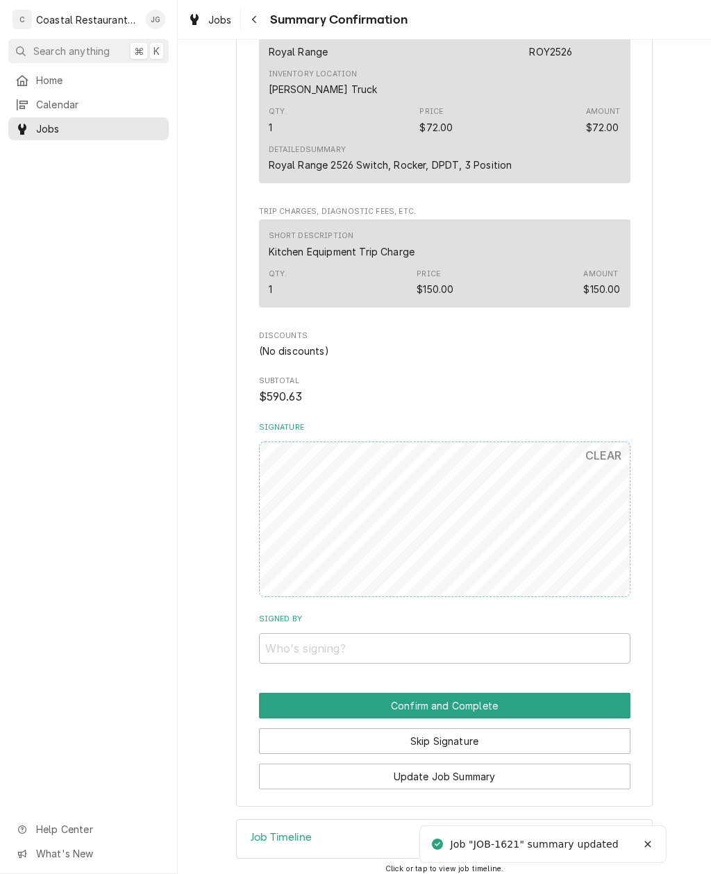
scroll to position [840, 0]
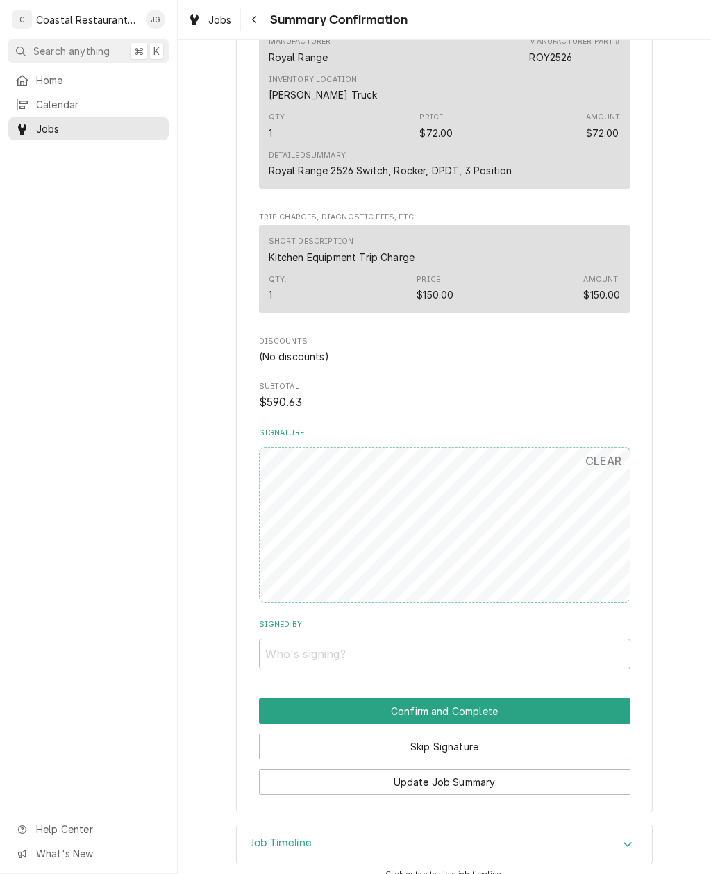
click at [459, 733] on button "Skip Signature" at bounding box center [444, 746] width 371 height 26
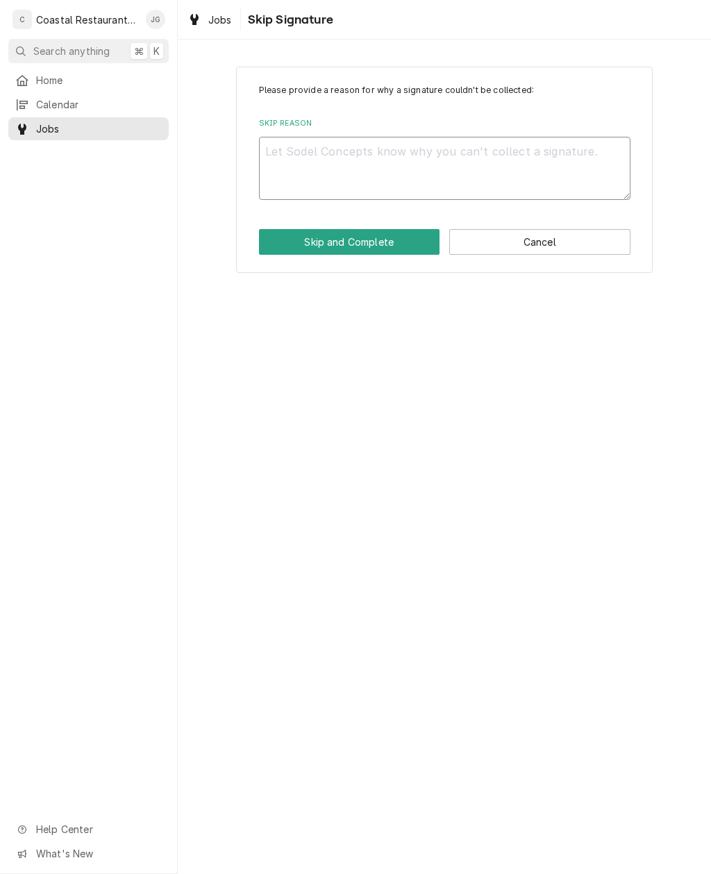
click at [409, 155] on textarea "Skip Reason" at bounding box center [444, 168] width 371 height 63
type textarea "x"
type textarea "M"
type textarea "x"
type textarea "Man"
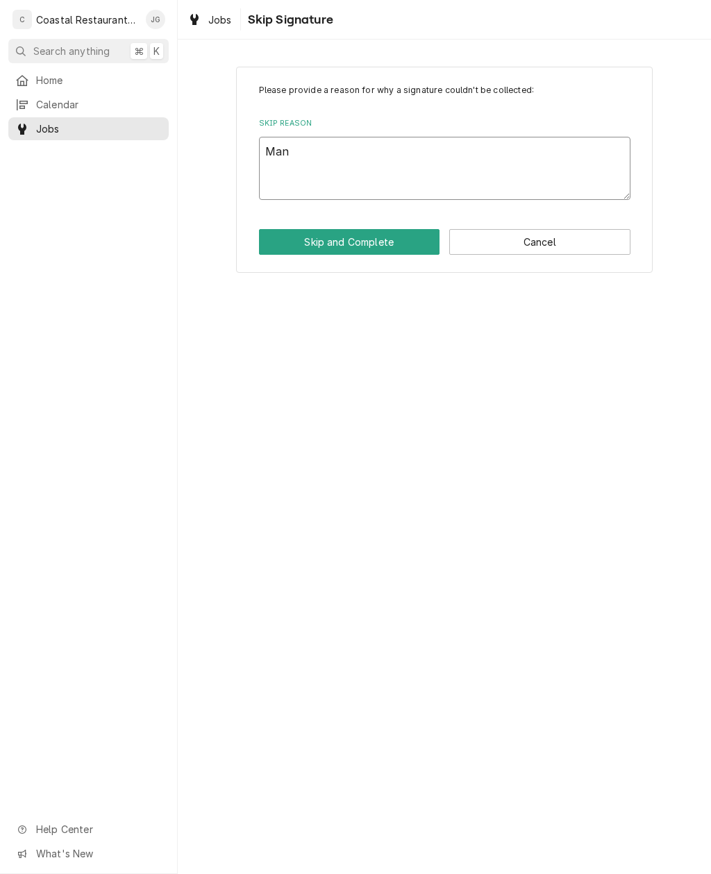
type textarea "x"
type textarea "Mana"
type textarea "x"
type textarea "Manag"
type textarea "x"
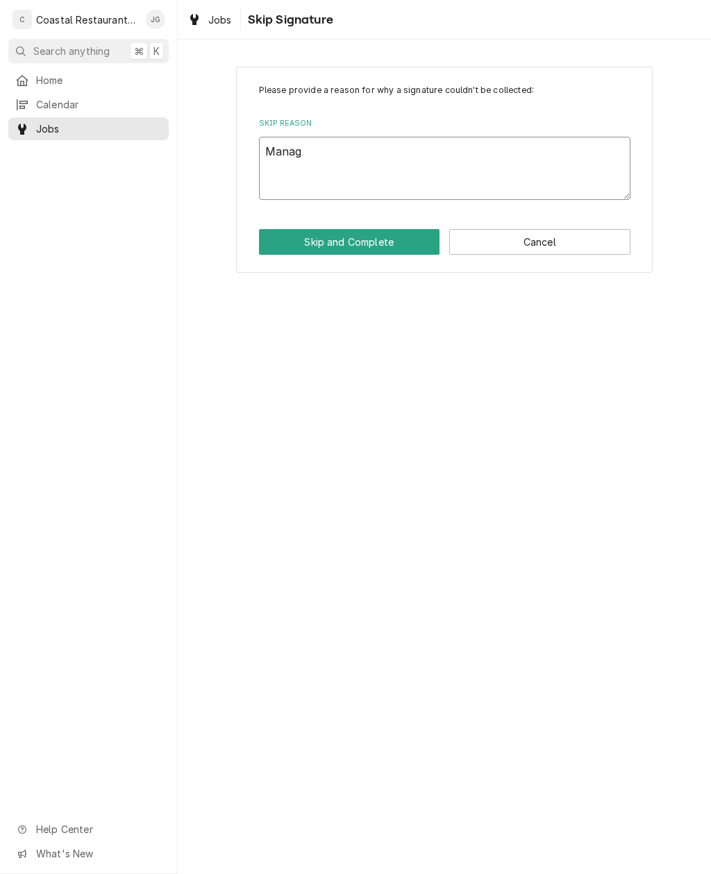
type textarea "Manage"
type textarea "x"
type textarea "Manager"
type textarea "x"
type textarea "Manager N"
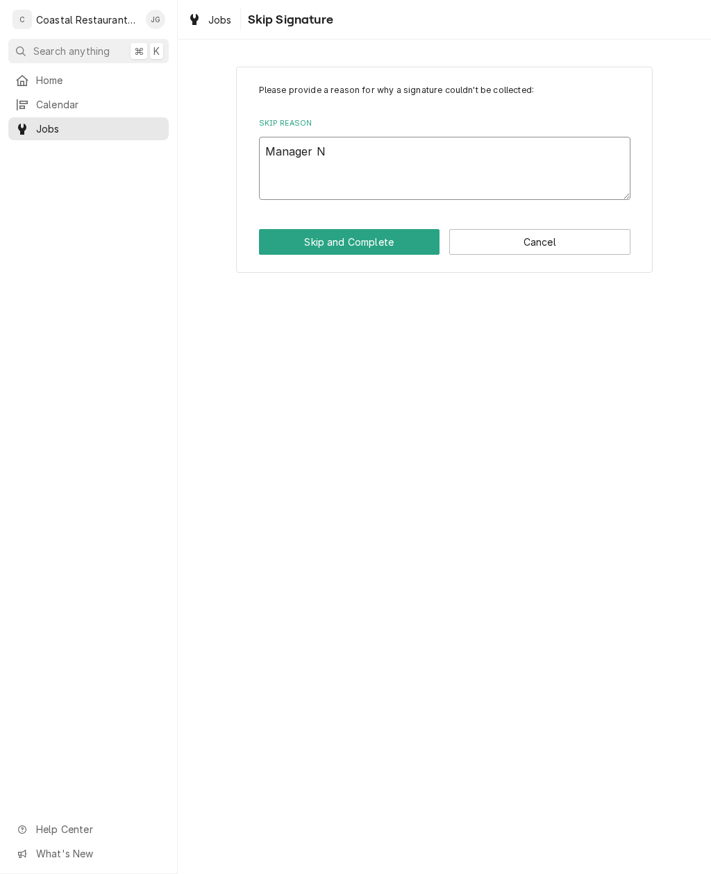
type textarea "x"
type textarea "Manager No"
type textarea "x"
type textarea "Manager Not"
type textarea "x"
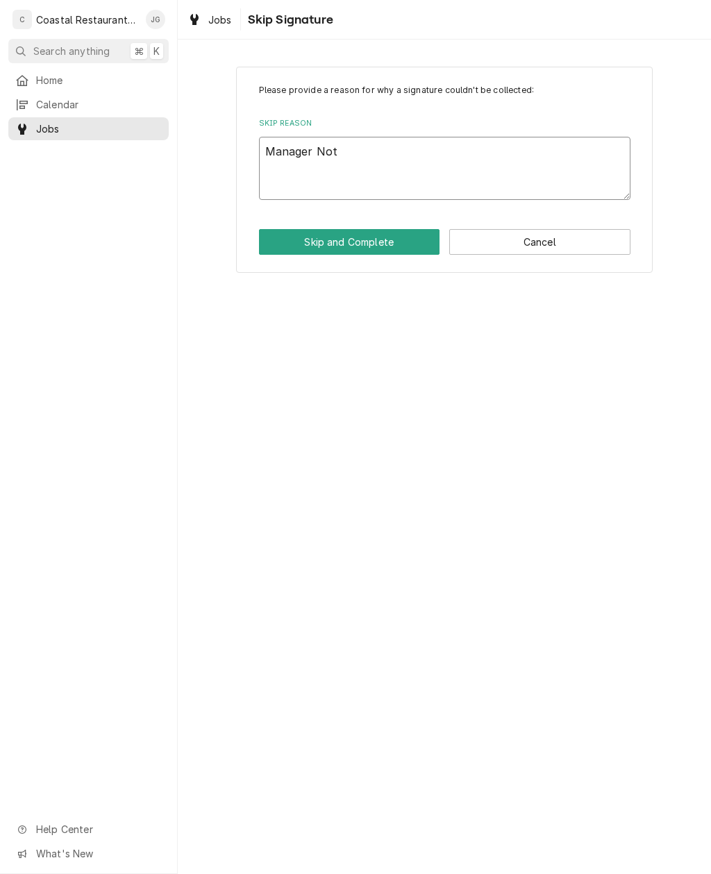
type textarea "Manager Not O"
type textarea "x"
type textarea "Manager Not Ons"
type textarea "x"
type textarea "Manager Not Onsi"
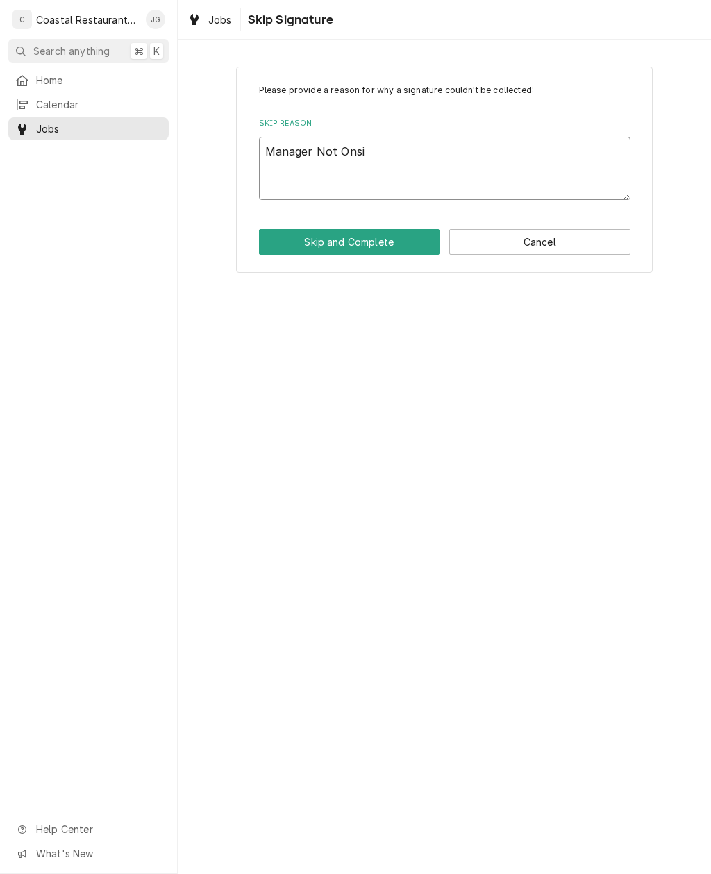
type textarea "x"
type textarea "Manager Not Onsit"
type textarea "x"
type textarea "Manager Not Onsite"
click at [380, 250] on button "Skip and Complete" at bounding box center [349, 242] width 181 height 26
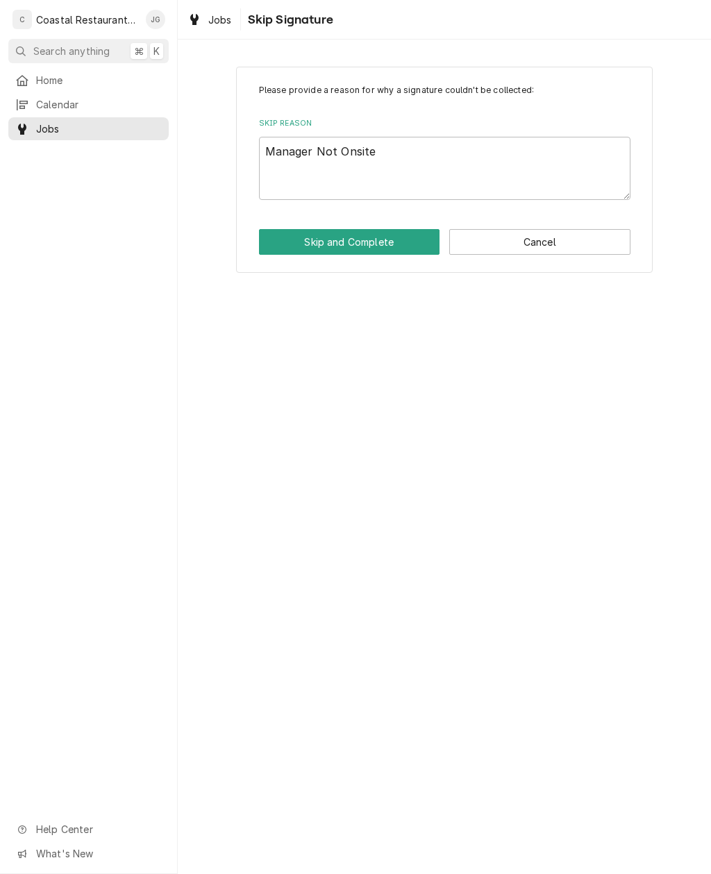
type textarea "x"
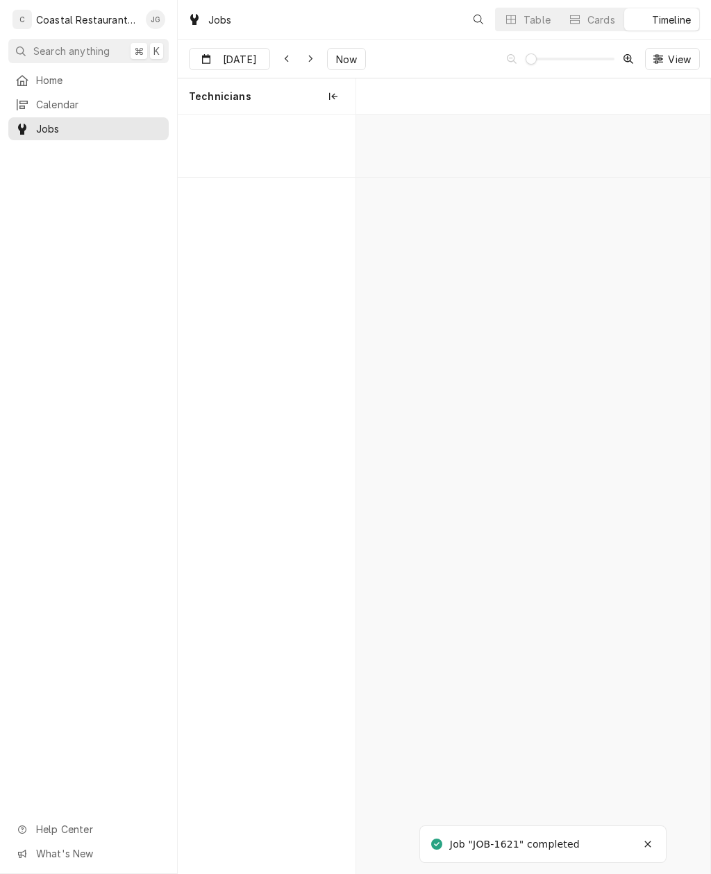
scroll to position [0, 7016]
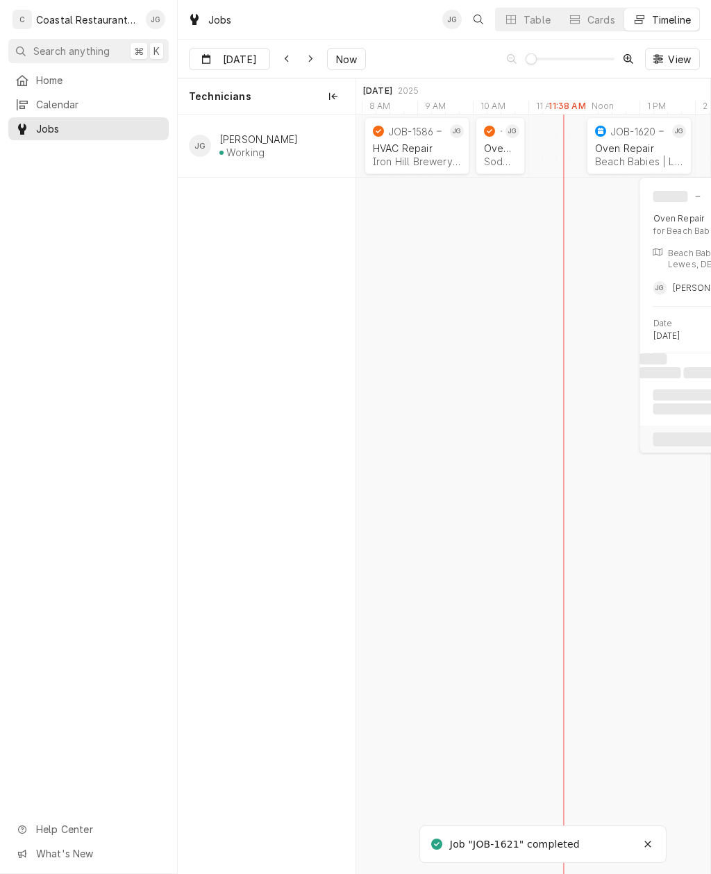
click at [621, 145] on div "Oven Repair" at bounding box center [639, 148] width 88 height 12
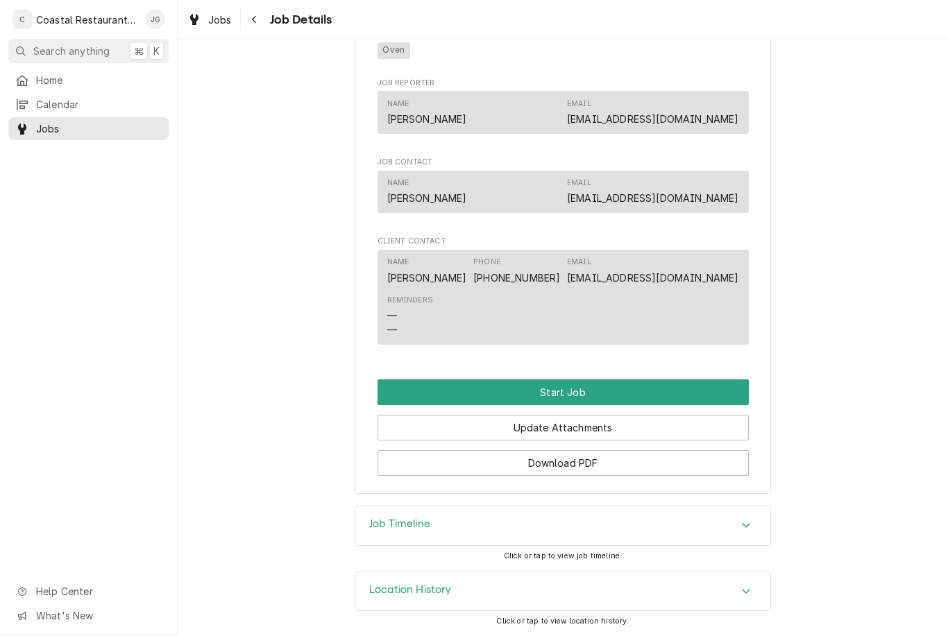
scroll to position [771, 0]
click at [579, 385] on button "Start Job" at bounding box center [562, 393] width 371 height 26
